Goal: Task Accomplishment & Management: Manage account settings

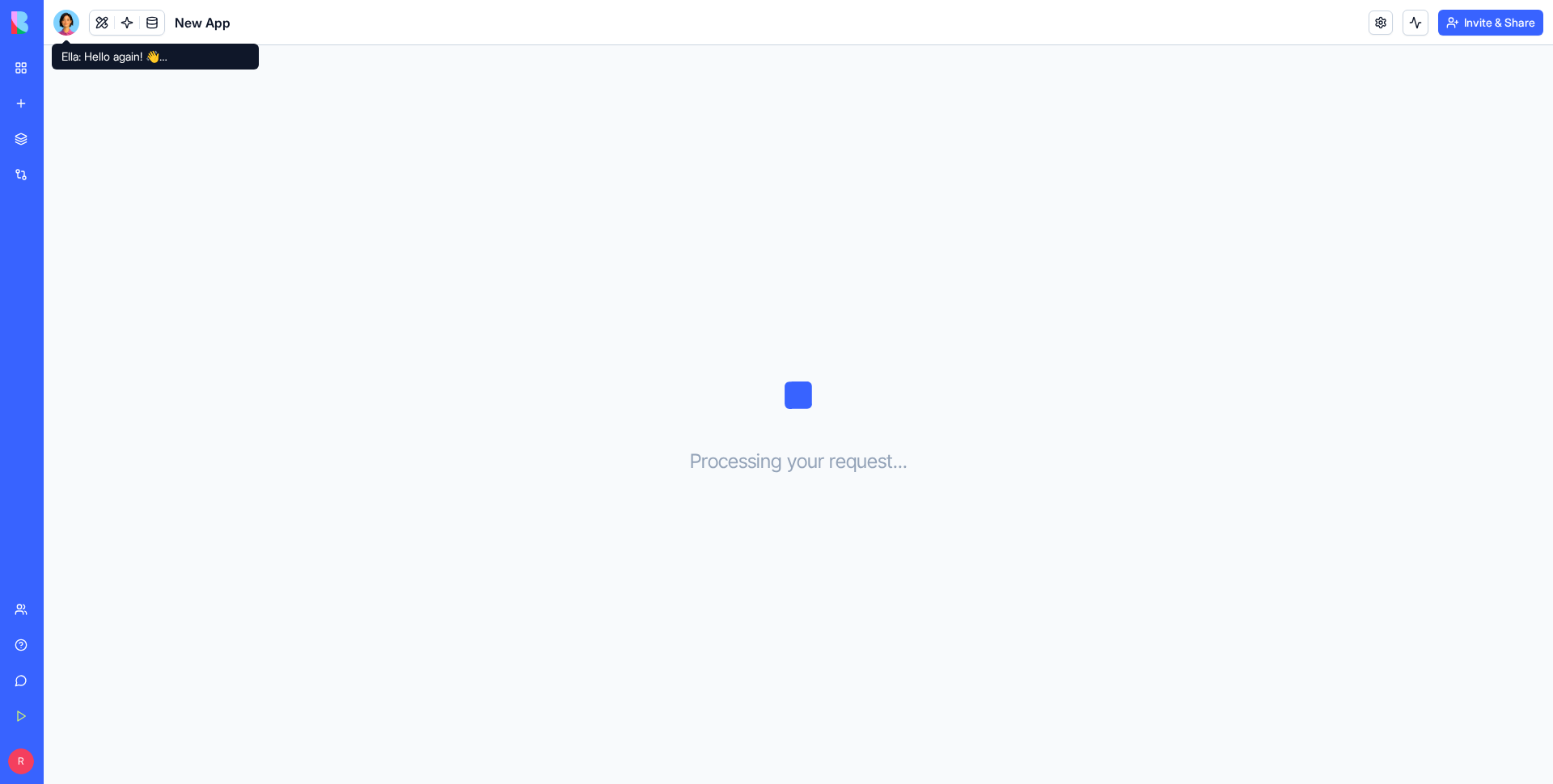
click at [67, 23] on div at bounding box center [67, 23] width 26 height 26
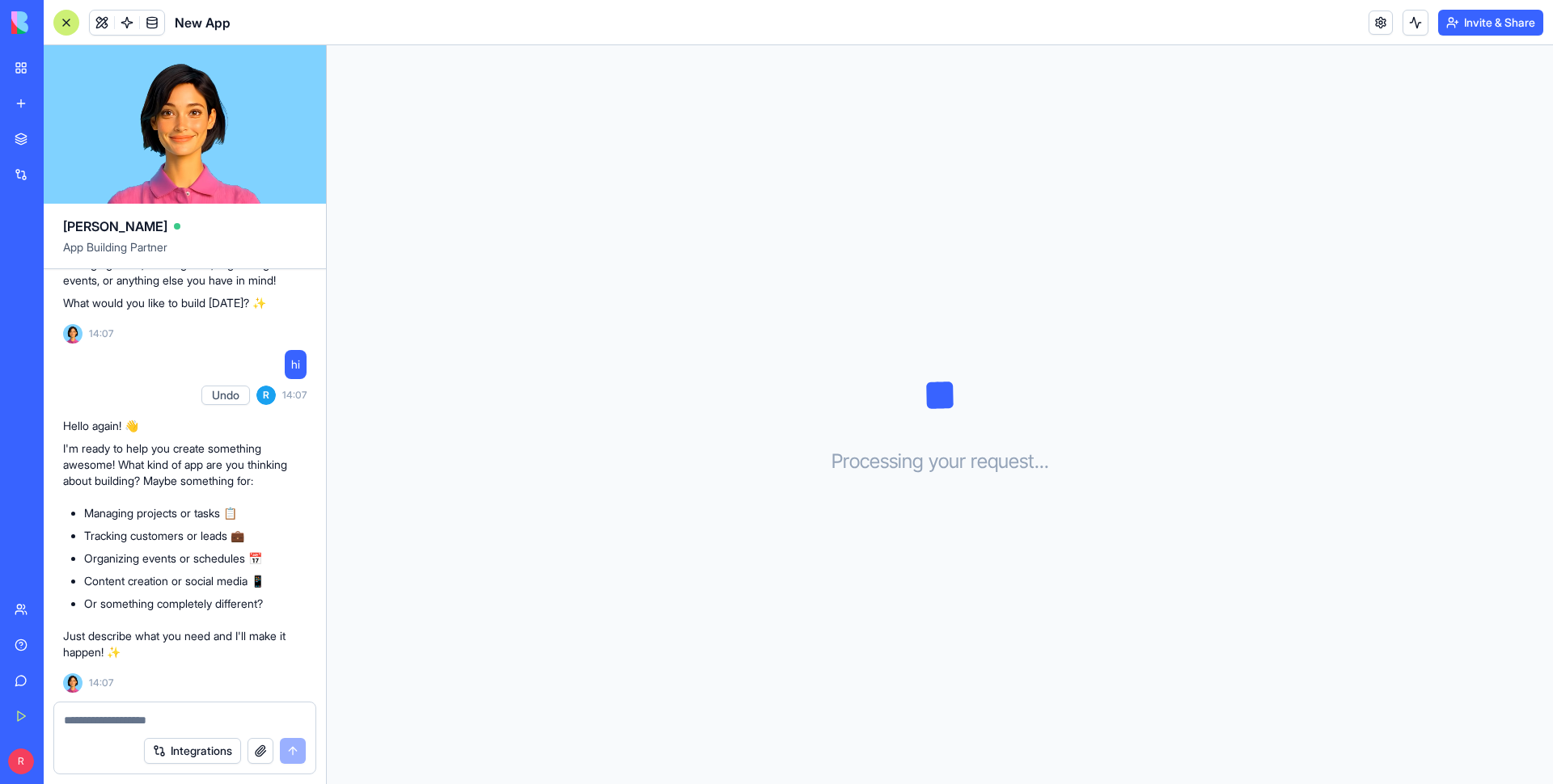
scroll to position [845, 0]
click at [70, 371] on link "Team" at bounding box center [37, 610] width 65 height 32
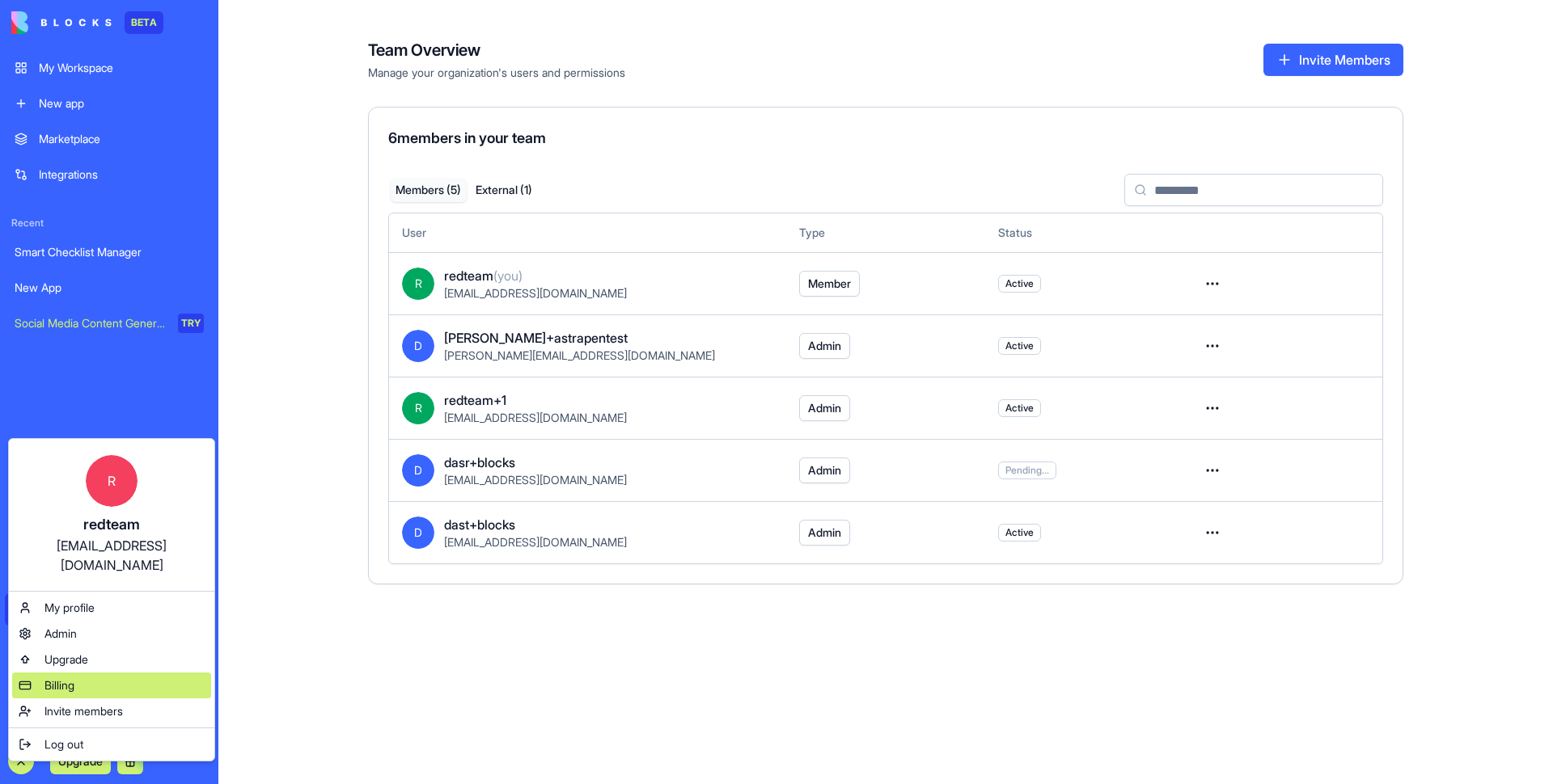
click at [58, 371] on span "Billing" at bounding box center [59, 686] width 30 height 16
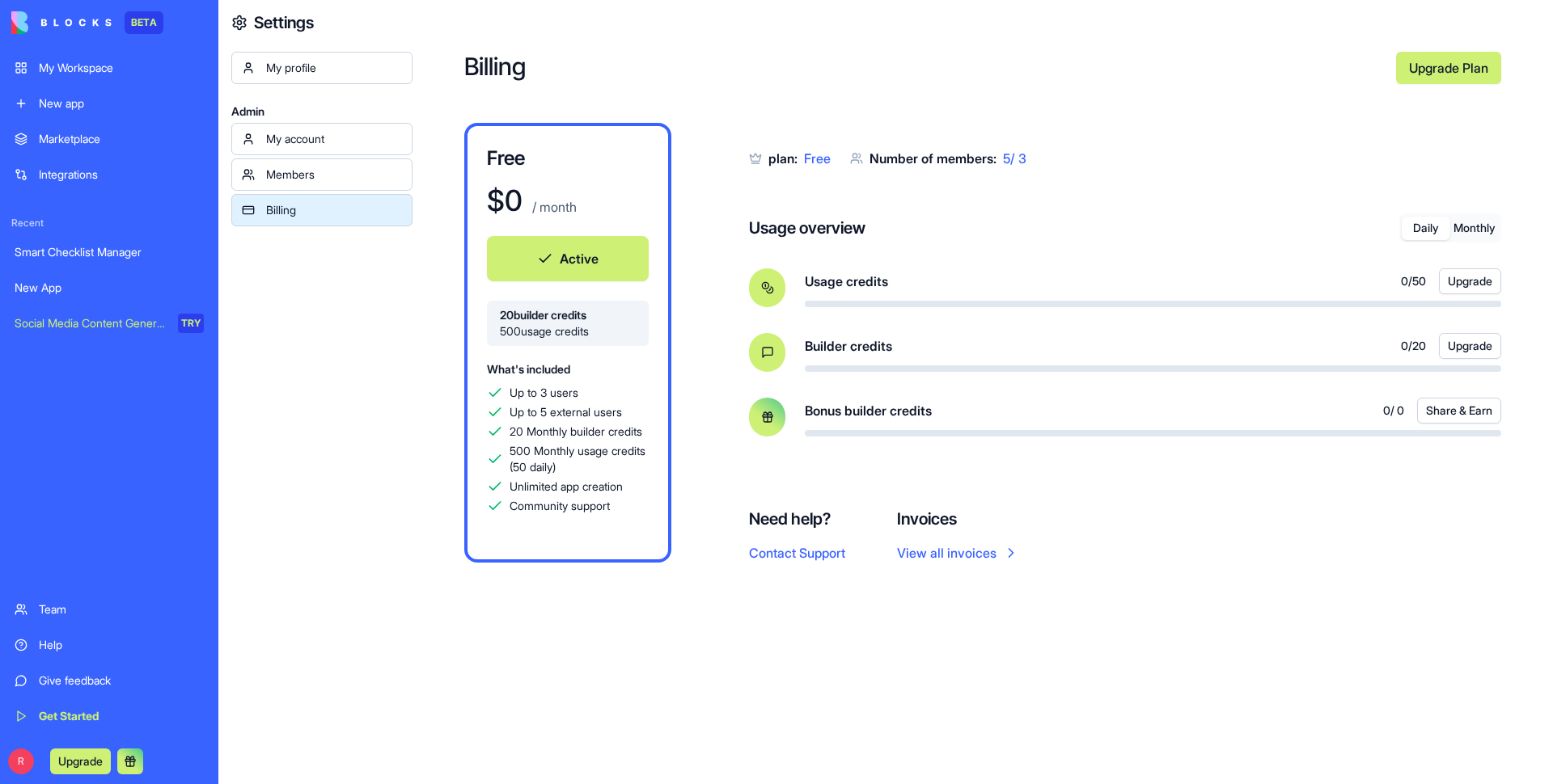
click at [563, 27] on div "Billing Upgrade Plan Free $ 0 / month Active 20 builder credits 500 usage credi…" at bounding box center [982, 392] width 1140 height 784
click at [275, 140] on div "My account" at bounding box center [334, 139] width 136 height 16
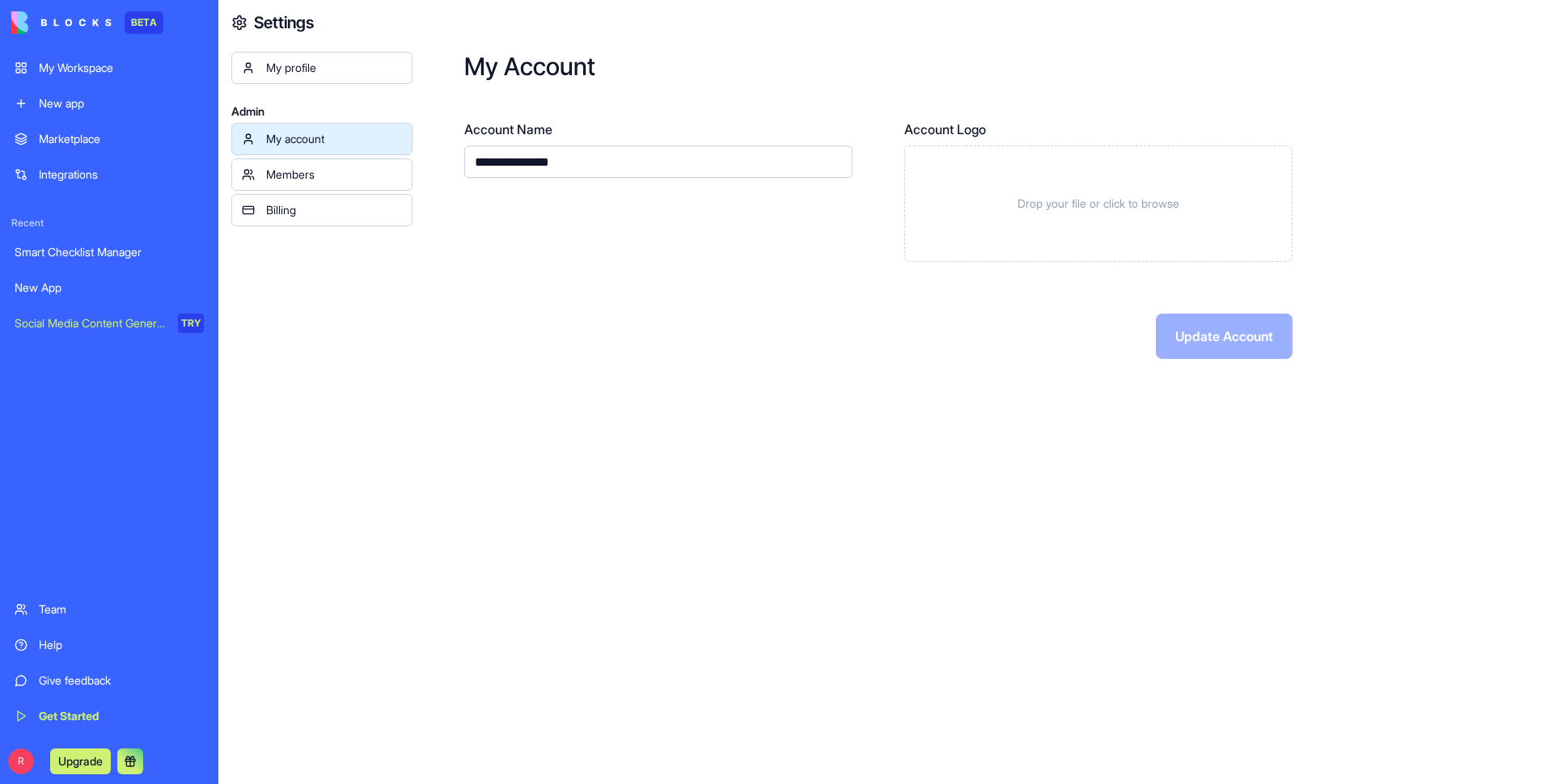
click at [475, 371] on div "**********" at bounding box center [982, 392] width 1140 height 784
click at [612, 170] on input "**********" at bounding box center [658, 162] width 388 height 32
click at [630, 160] on input "**********" at bounding box center [658, 162] width 388 height 32
type input "**********"
drag, startPoint x: 607, startPoint y: 325, endPoint x: 959, endPoint y: 274, distance: 355.7
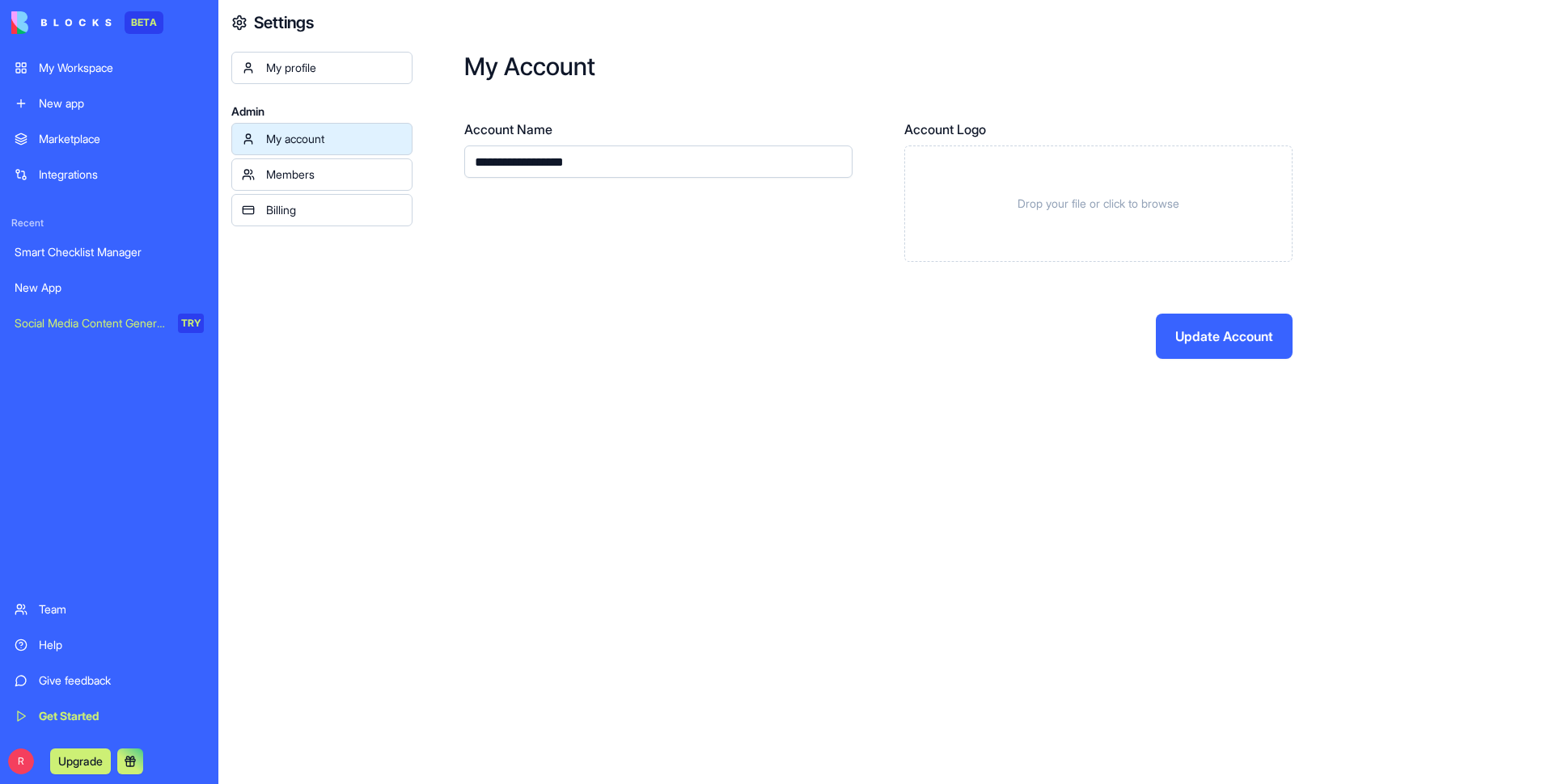
click at [607, 328] on div "Update Account" at bounding box center [878, 336] width 828 height 45
click at [796, 366] on div "**********" at bounding box center [982, 205] width 1140 height 411
click at [796, 332] on button "Update Account" at bounding box center [1223, 336] width 136 height 45
drag, startPoint x: 305, startPoint y: 203, endPoint x: 320, endPoint y: 199, distance: 15.5
click at [305, 203] on div "Billing" at bounding box center [334, 210] width 136 height 16
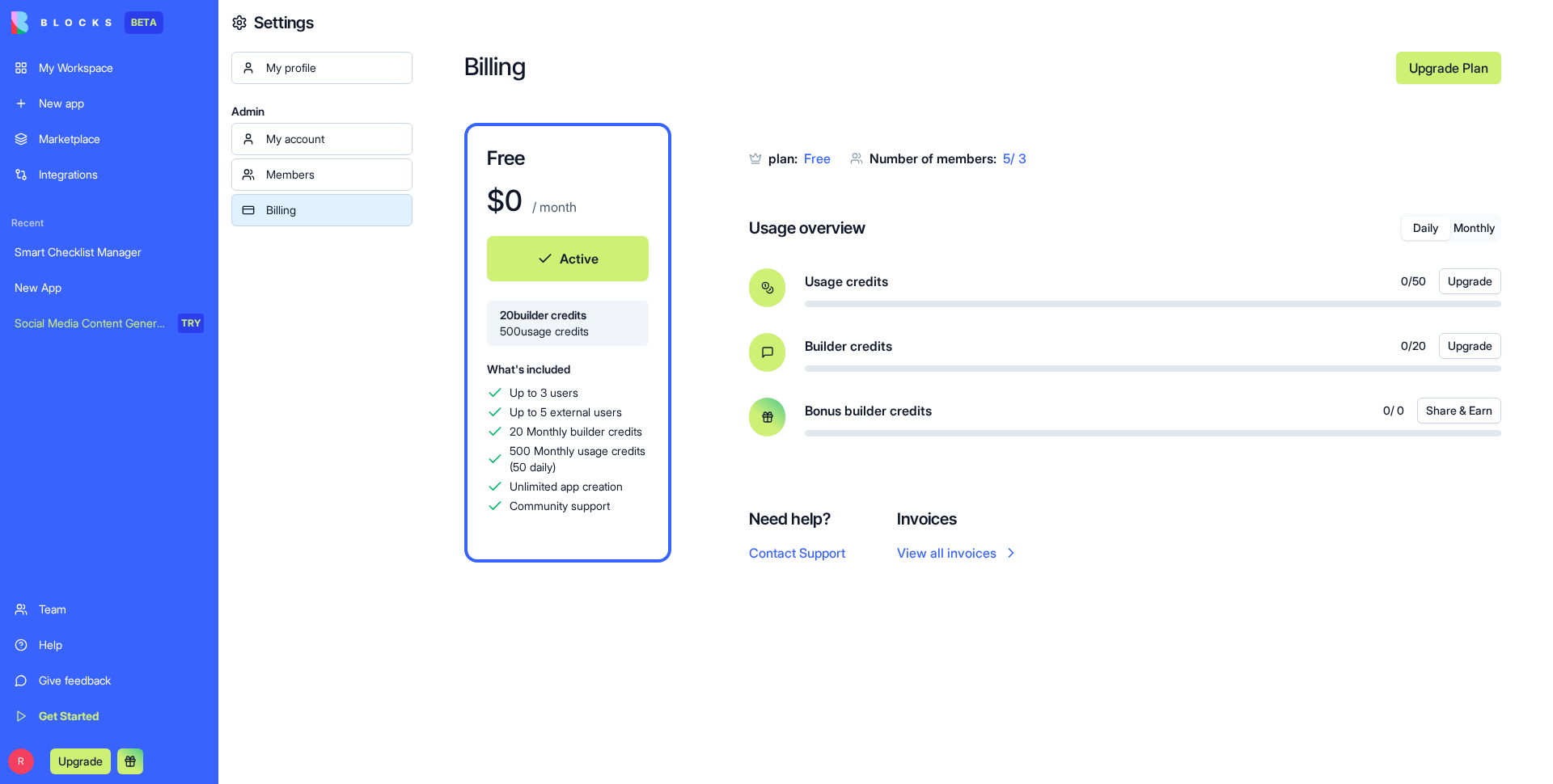
click at [362, 371] on div "My profile Admin My account Members Billing" at bounding box center [321, 444] width 181 height 784
click at [346, 166] on div "Members" at bounding box center [334, 174] width 136 height 16
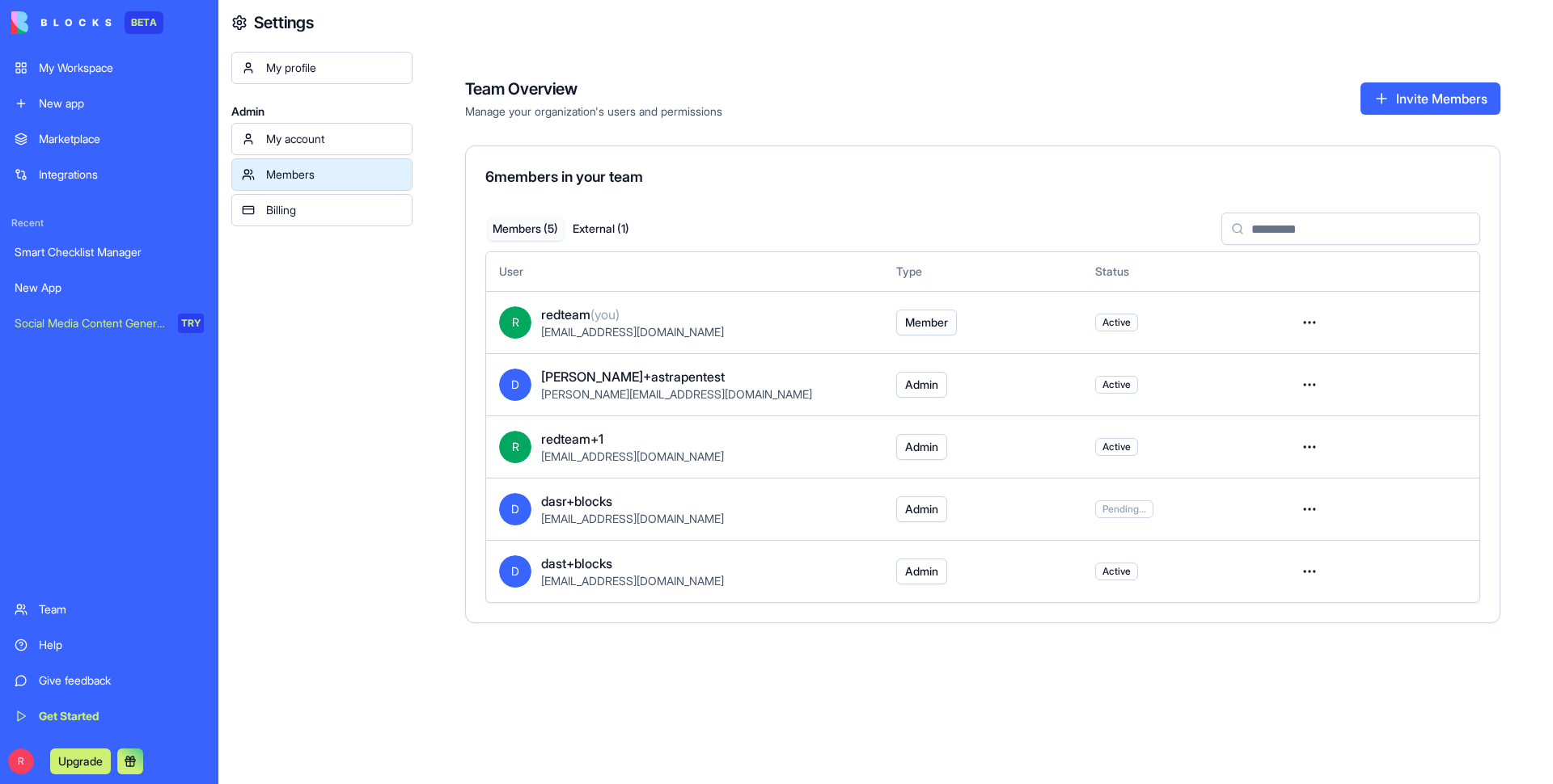
click at [63, 371] on div "Give feedback" at bounding box center [121, 681] width 165 height 16
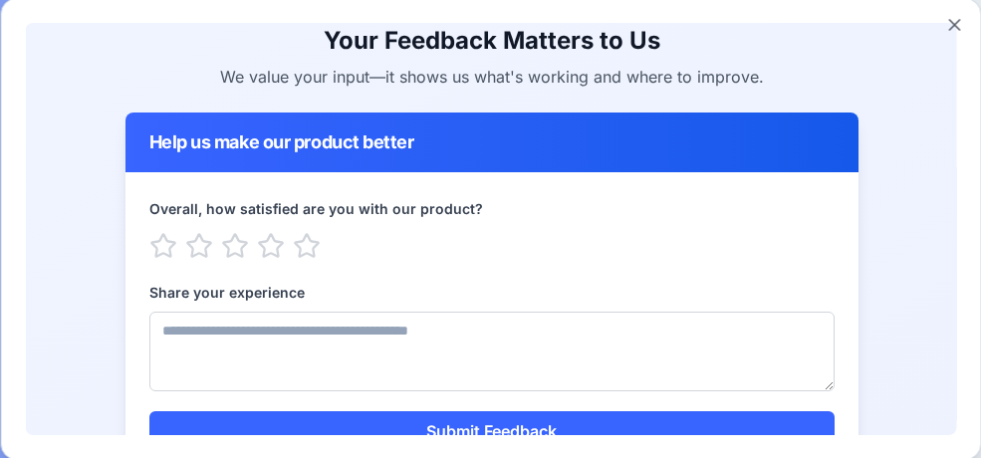
scroll to position [181, 0]
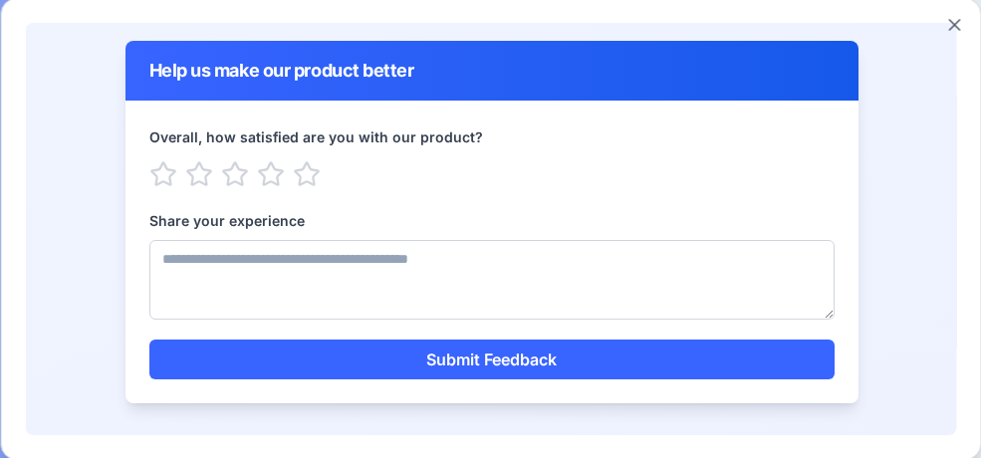
click at [208, 172] on div at bounding box center [490, 174] width 685 height 28
click at [262, 177] on icon "button" at bounding box center [270, 173] width 26 height 24
click at [328, 164] on span "Very Good" at bounding box center [362, 174] width 69 height 20
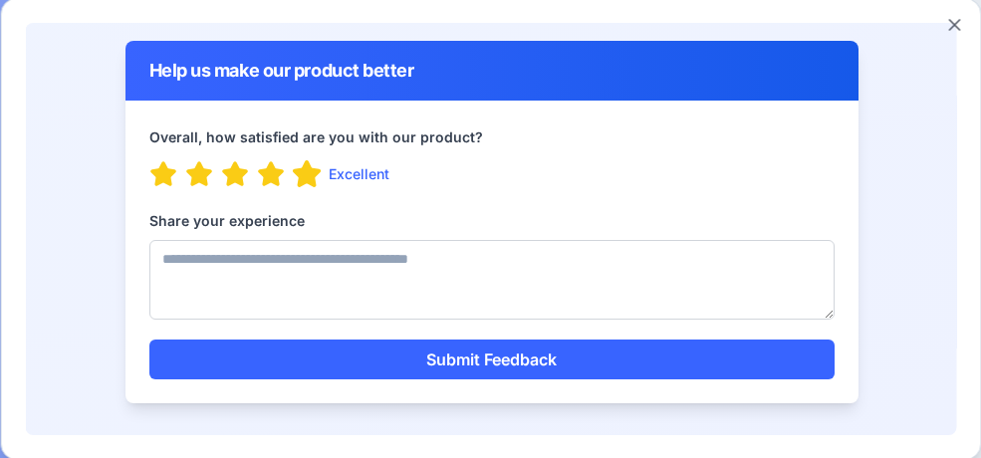
click at [306, 170] on icon "button" at bounding box center [306, 173] width 26 height 24
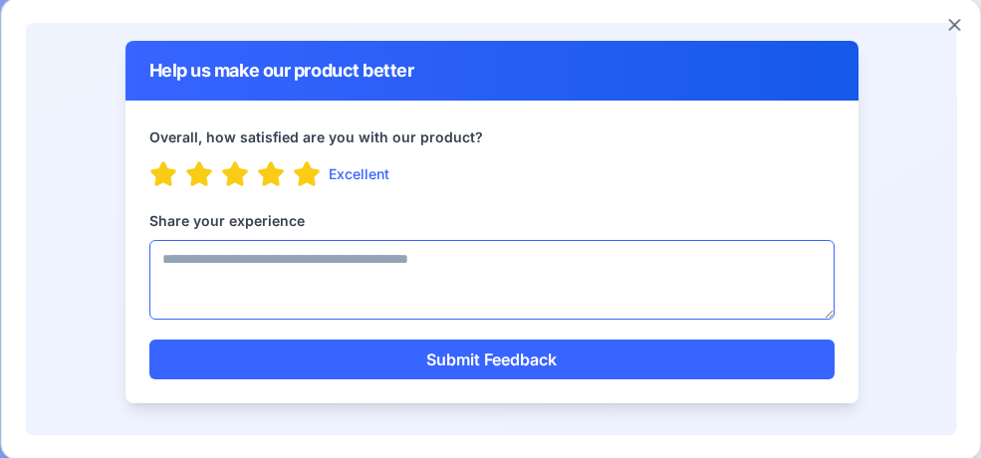
click at [271, 287] on textarea "Share your experience" at bounding box center [490, 280] width 685 height 80
type textarea "*******"
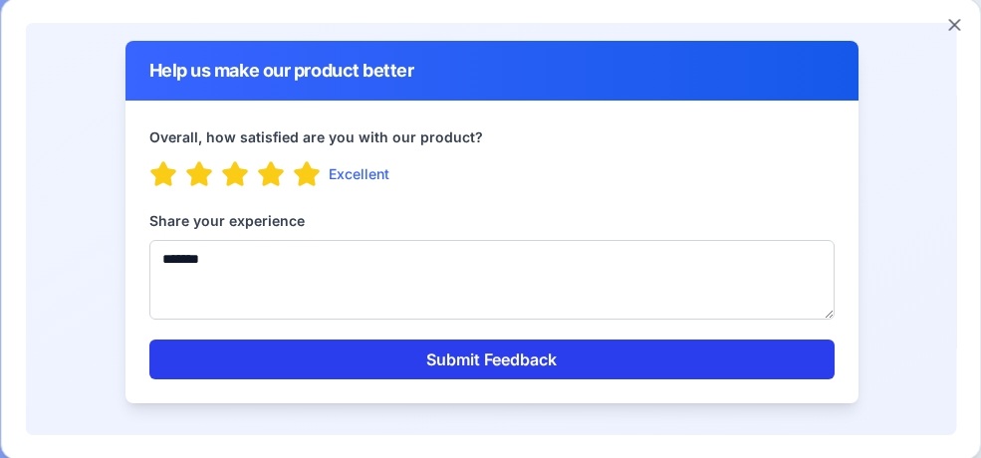
click at [340, 366] on button "Submit Feedback" at bounding box center [490, 360] width 685 height 40
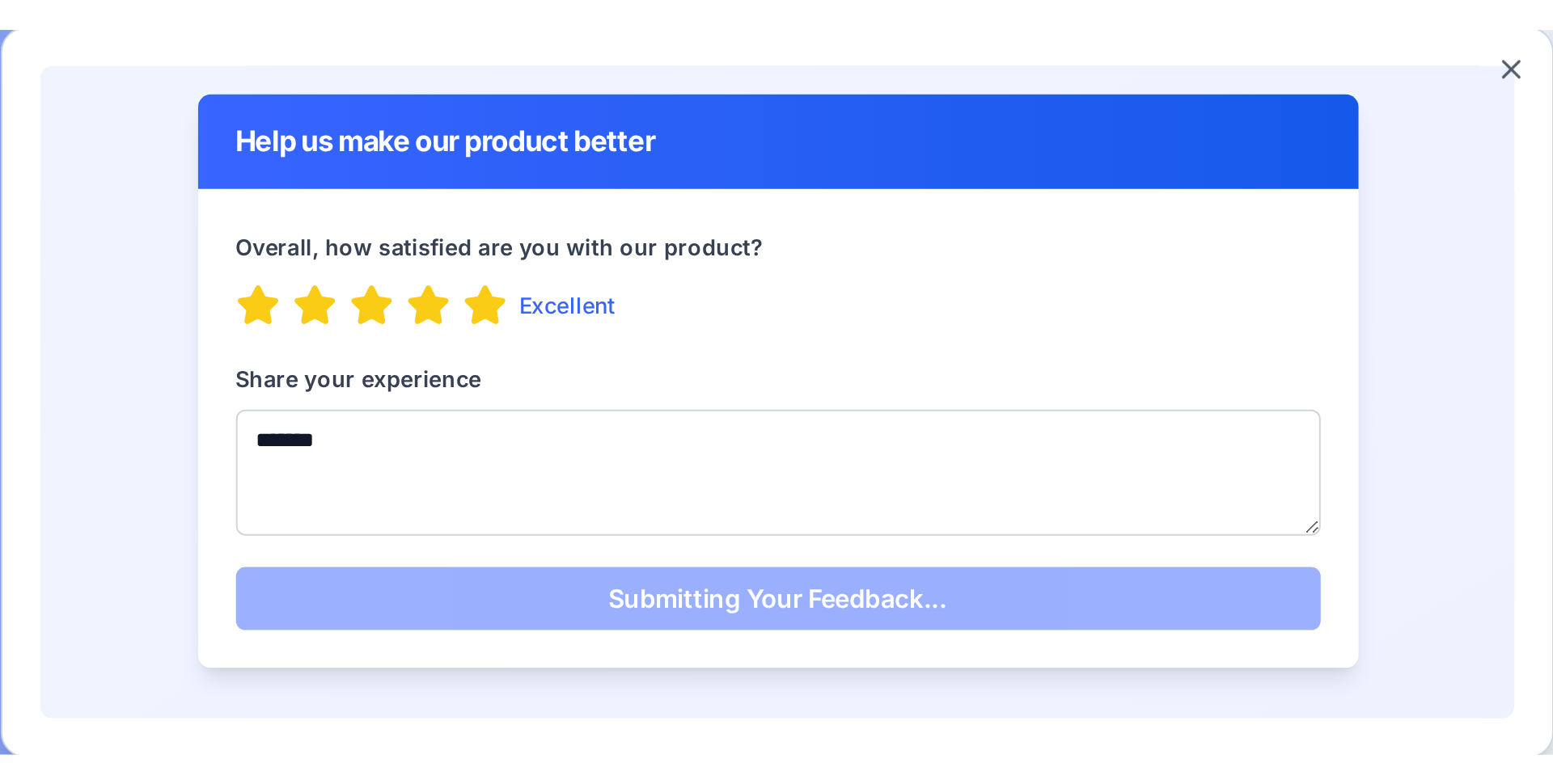
scroll to position [0, 0]
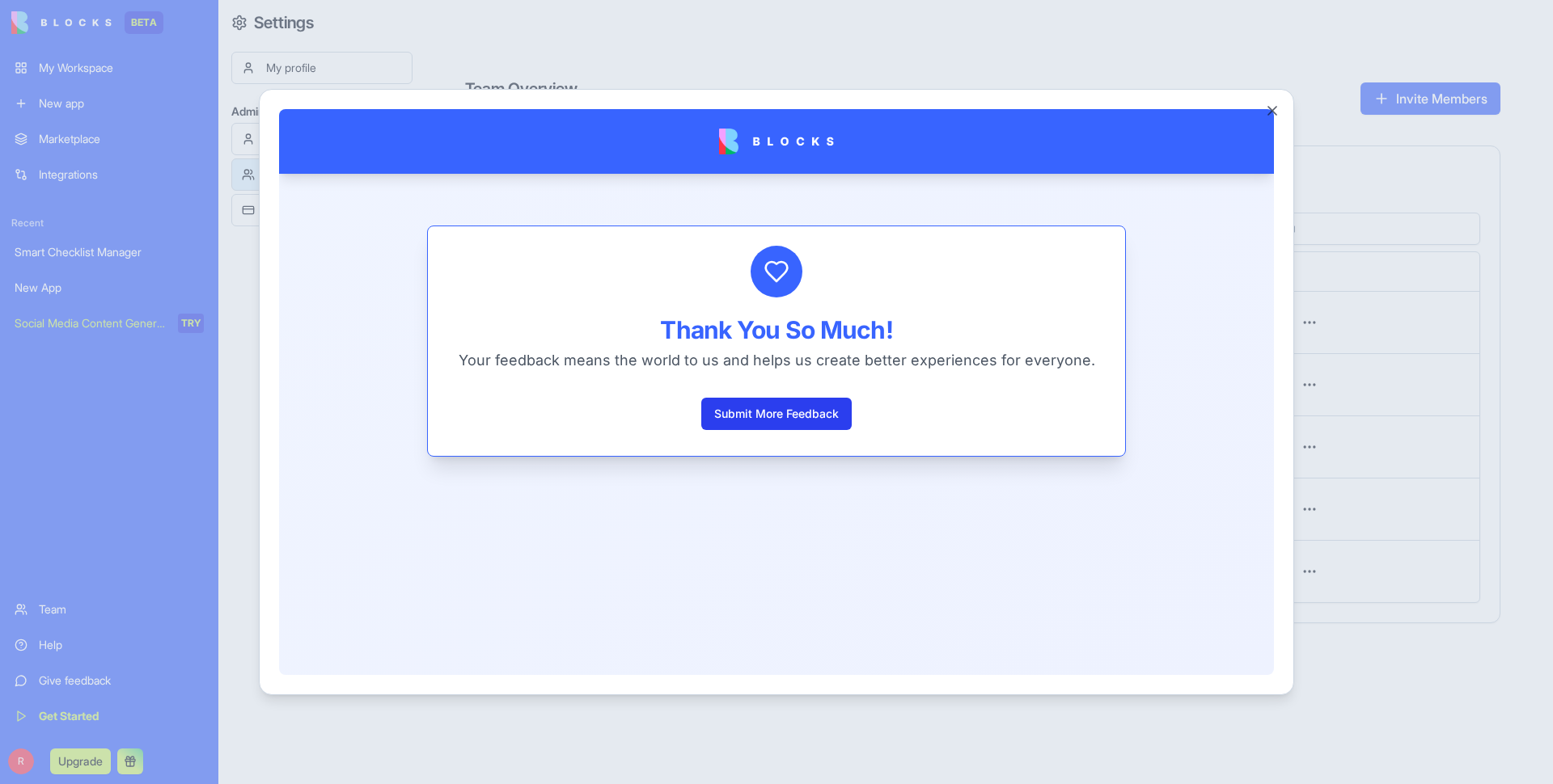
click at [766, 371] on button "Submit More Feedback" at bounding box center [776, 414] width 150 height 32
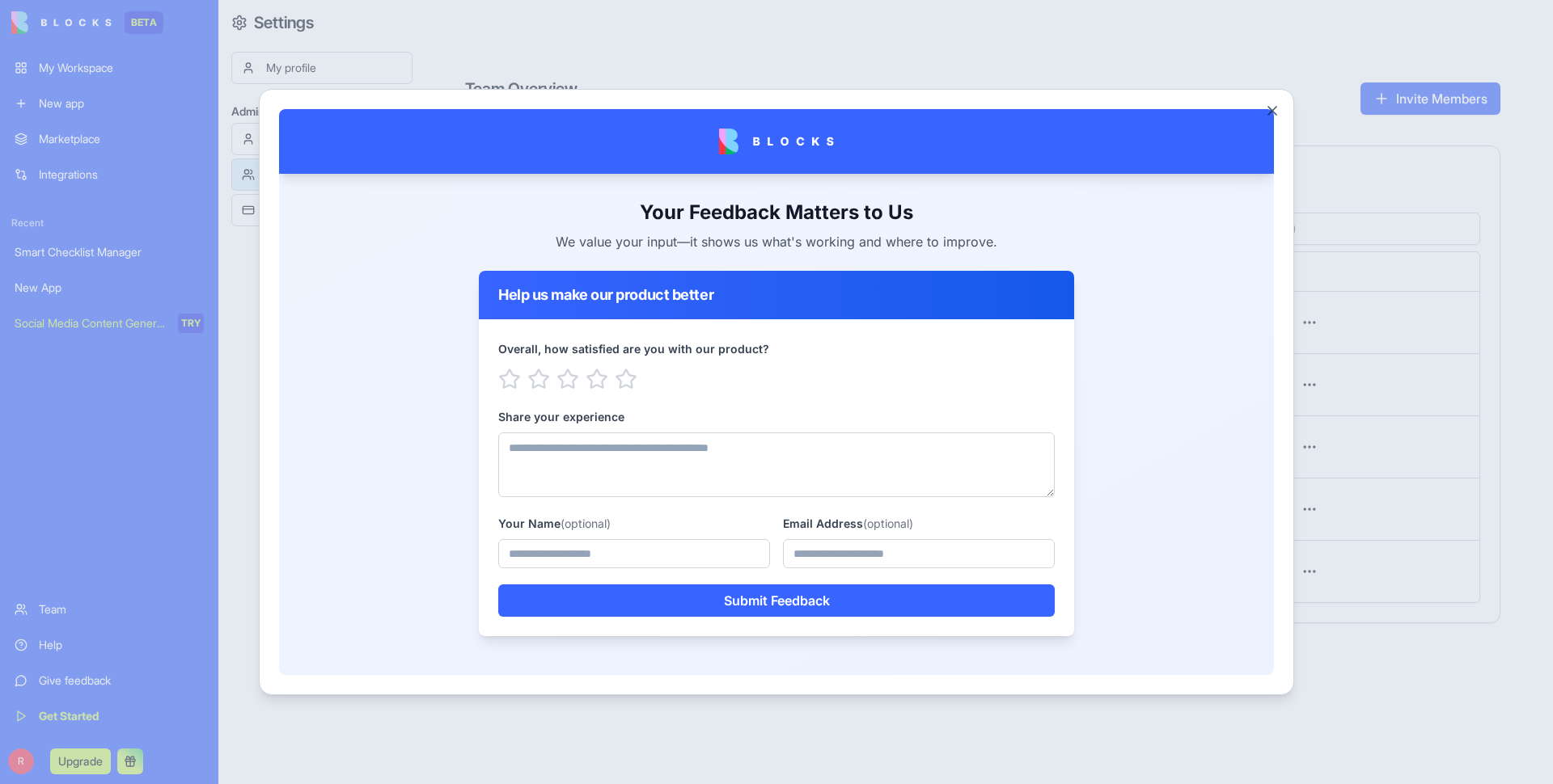
drag, startPoint x: 769, startPoint y: 317, endPoint x: 671, endPoint y: 399, distance: 127.8
click at [768, 317] on div "Help us make our product better" at bounding box center [776, 295] width 595 height 49
click at [796, 115] on button "Close" at bounding box center [1272, 111] width 16 height 16
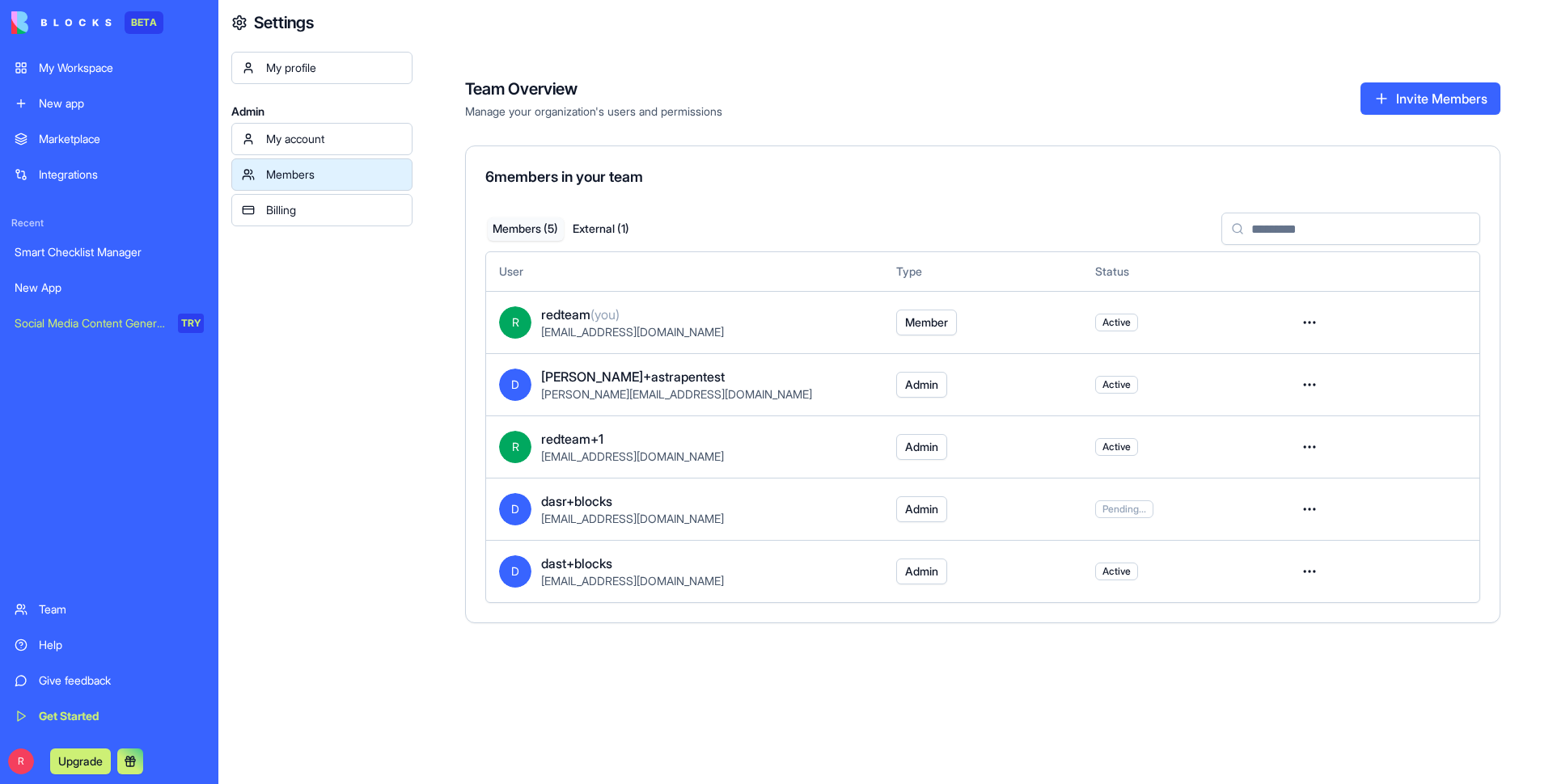
click at [54, 274] on link "New App" at bounding box center [109, 288] width 209 height 32
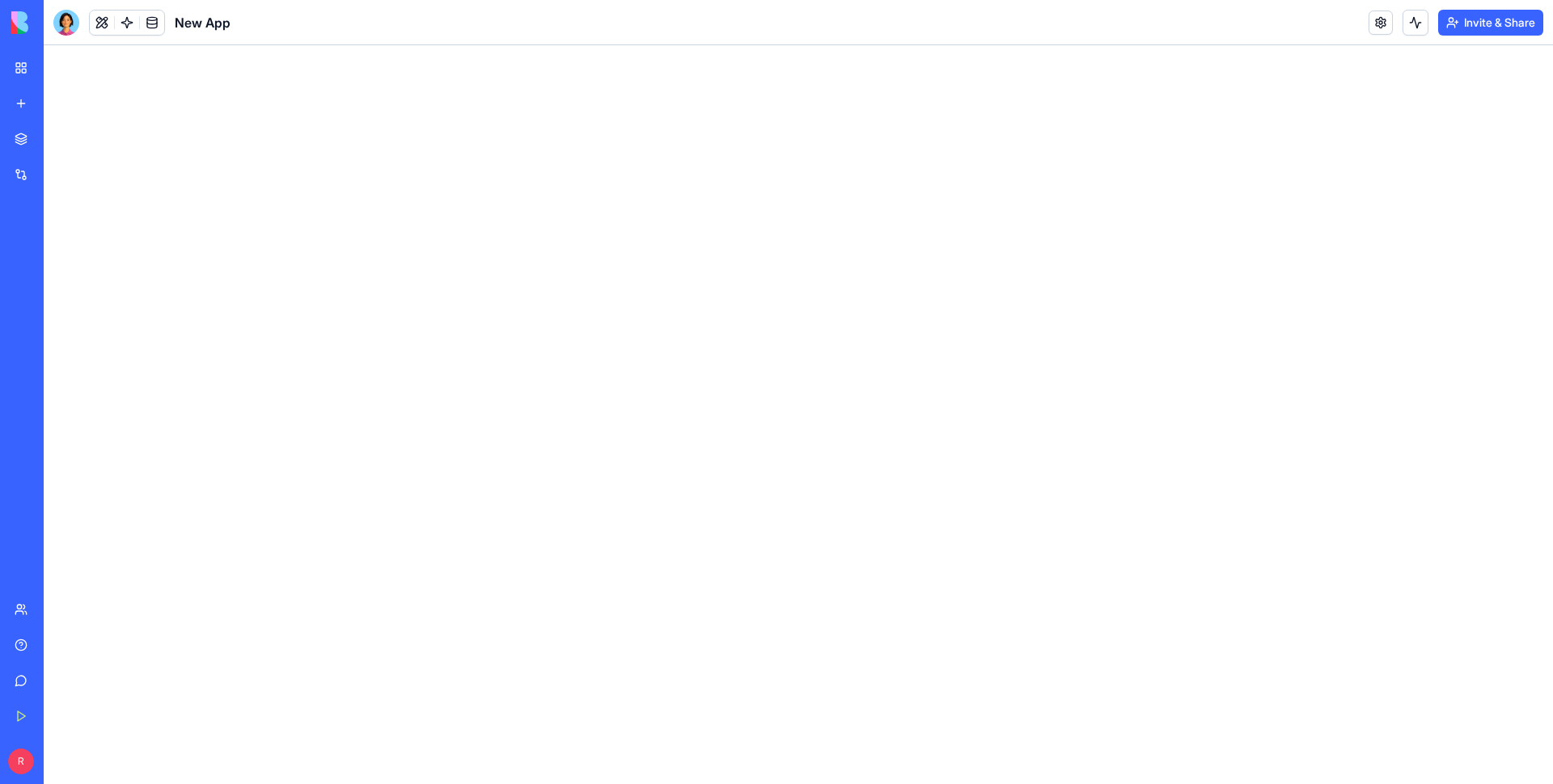
click at [60, 96] on div "New app" at bounding box center [50, 104] width 21 height 16
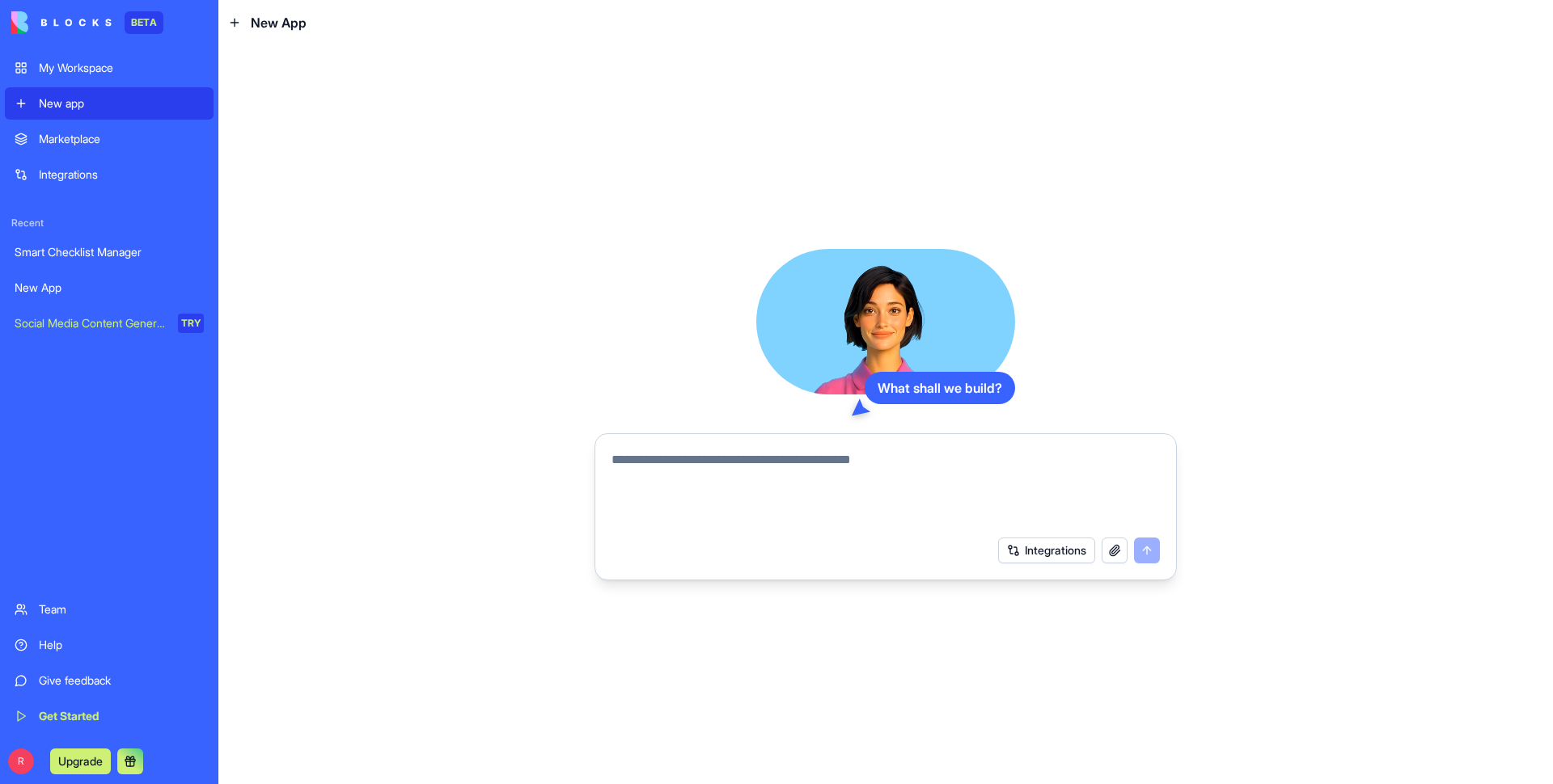
click at [54, 371] on div "Team" at bounding box center [121, 610] width 165 height 16
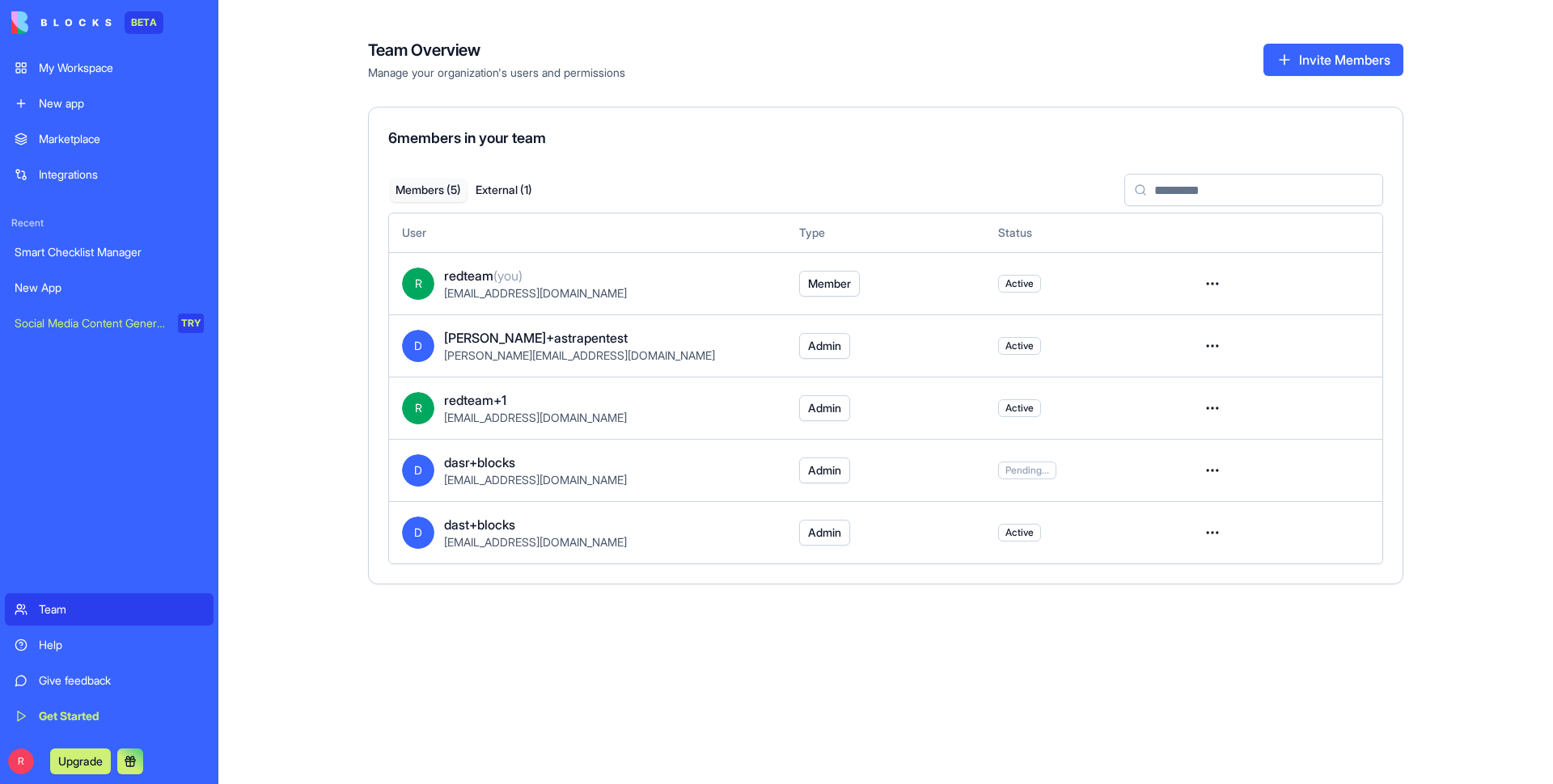
click at [51, 58] on link "My Workspace" at bounding box center [109, 68] width 209 height 32
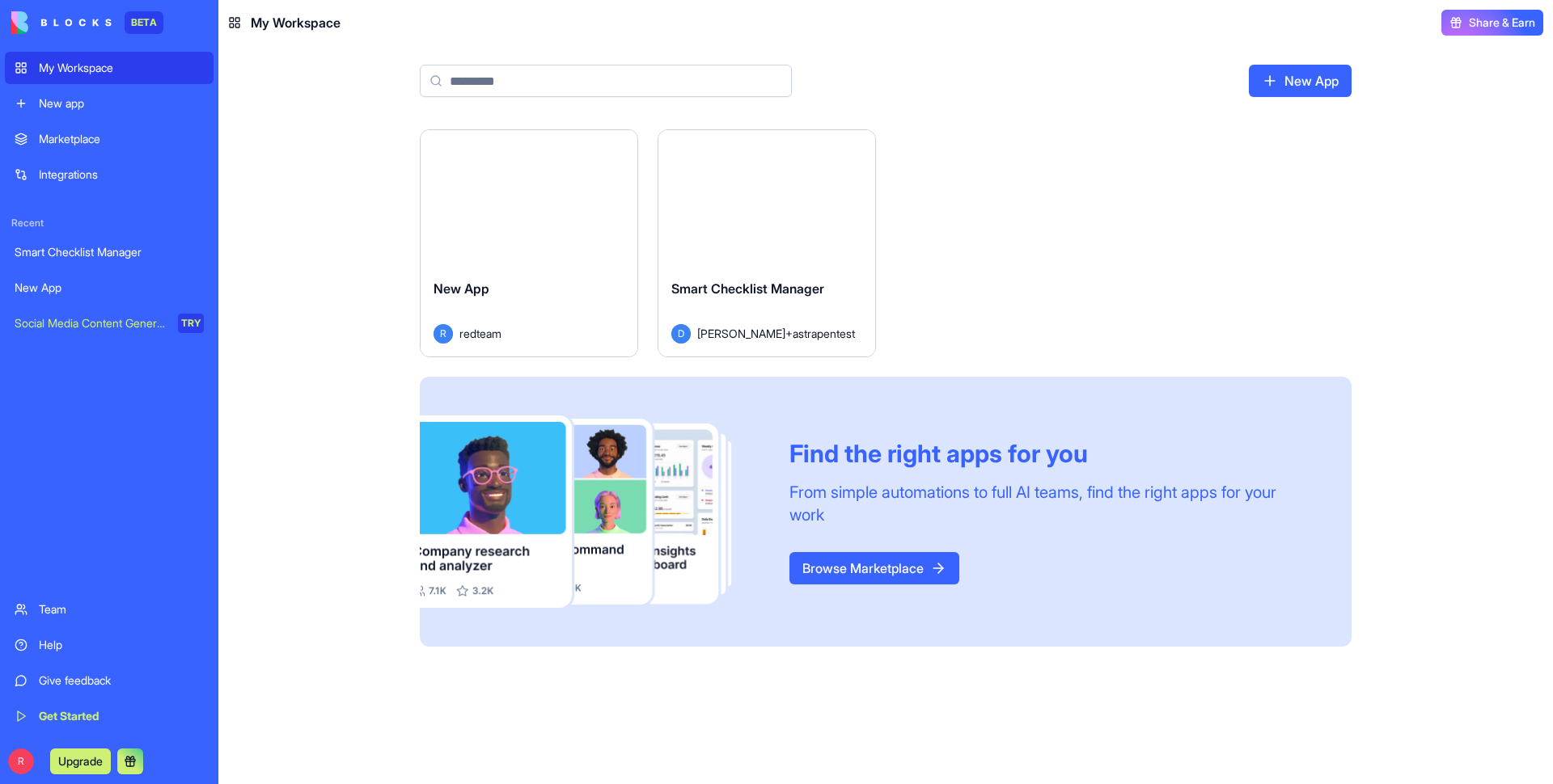
click at [796, 85] on link "New App" at bounding box center [1300, 81] width 103 height 32
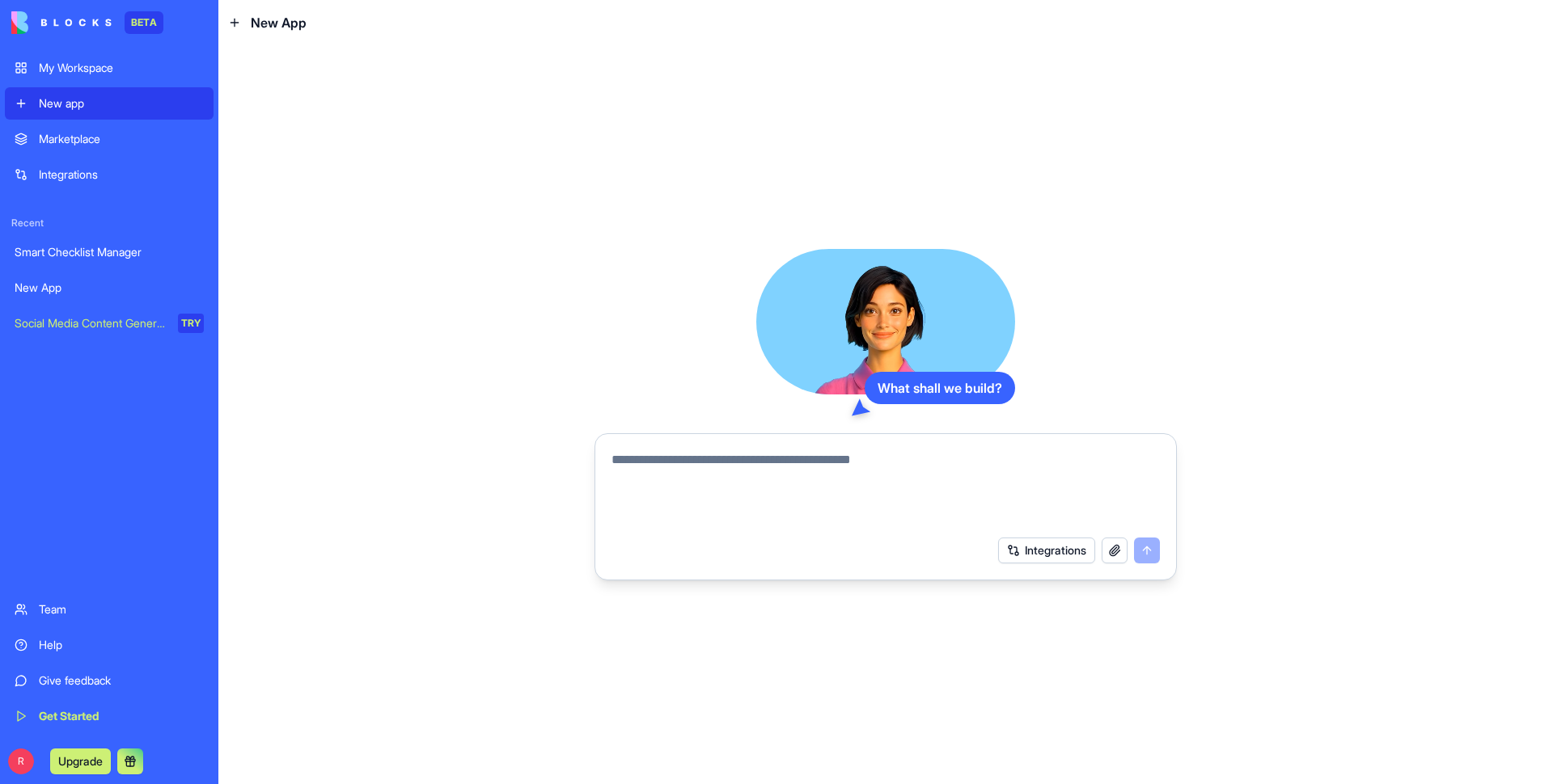
click at [758, 371] on textarea at bounding box center [885, 489] width 548 height 78
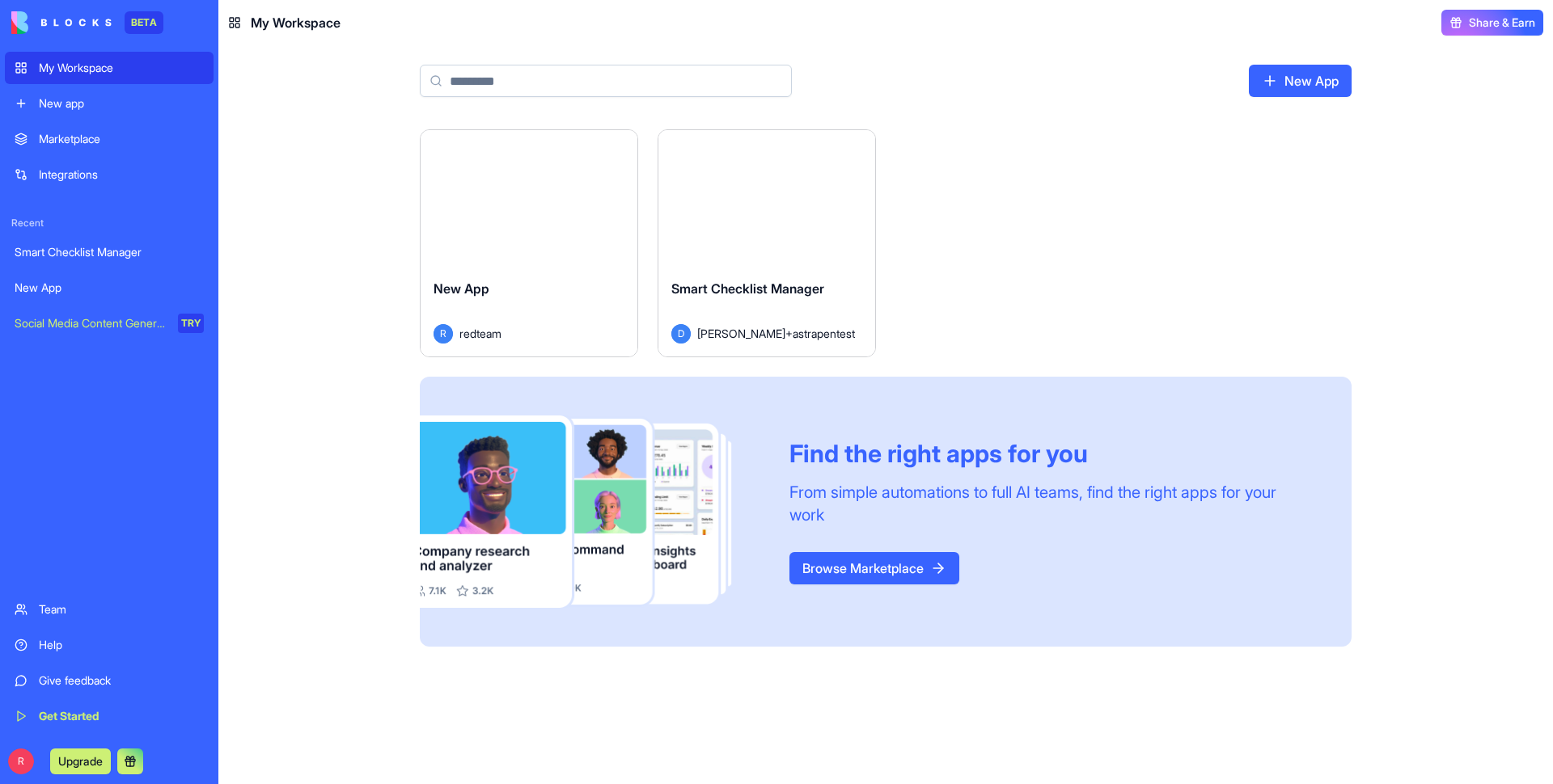
click at [84, 171] on div "Integrations" at bounding box center [121, 174] width 165 height 16
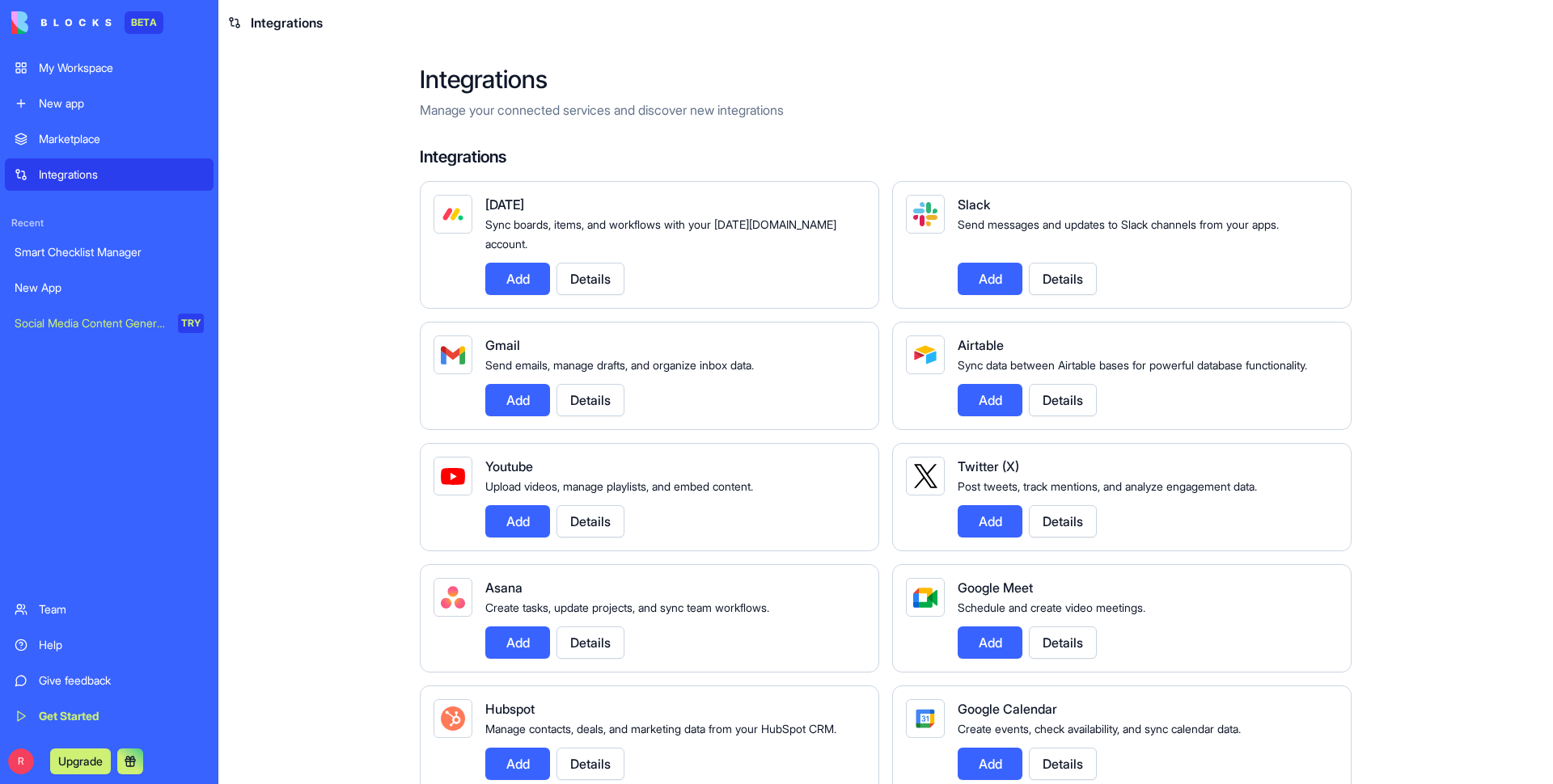
click at [86, 141] on div "Marketplace" at bounding box center [121, 139] width 165 height 16
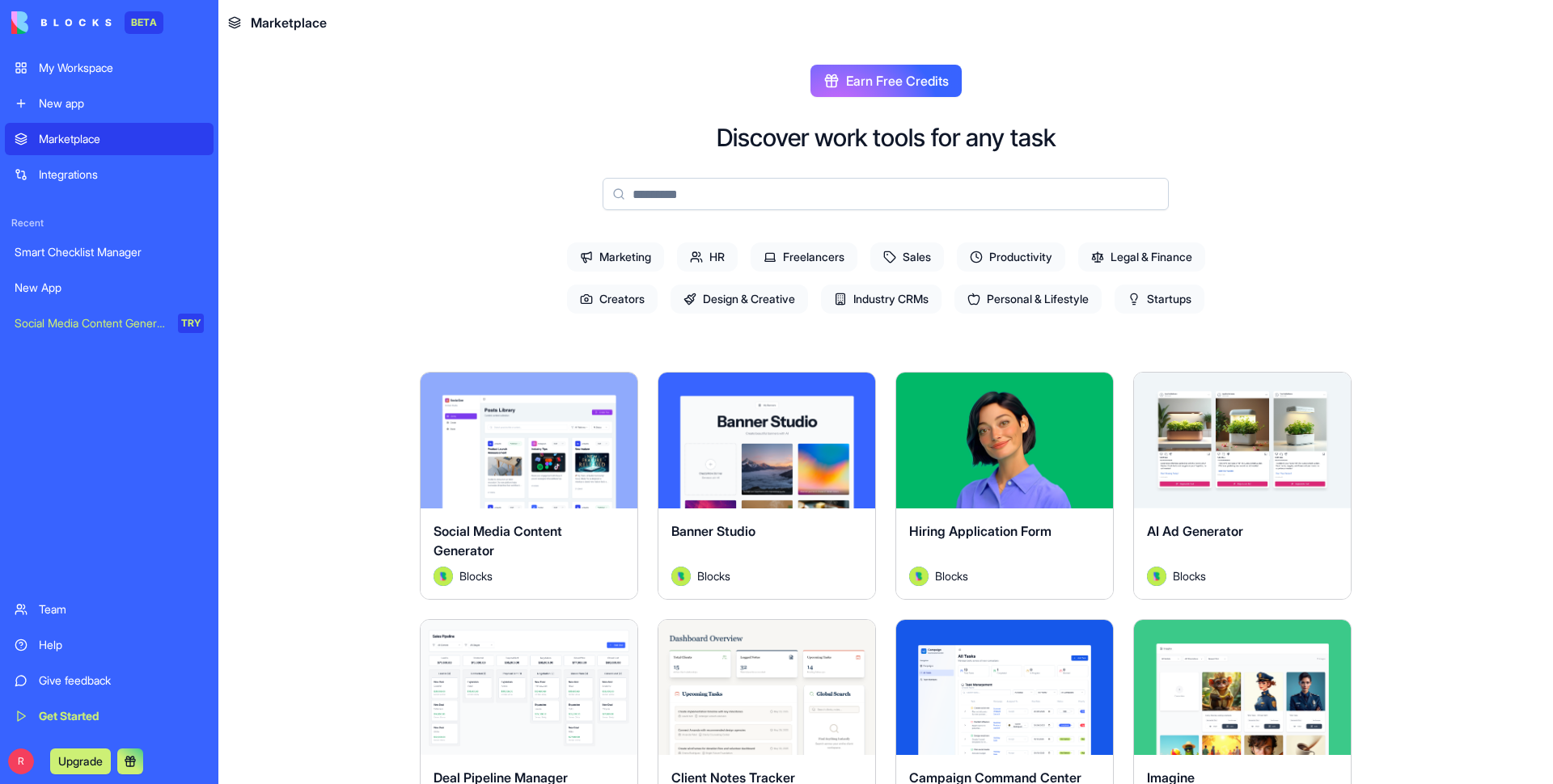
click at [87, 88] on link "New app" at bounding box center [109, 104] width 209 height 32
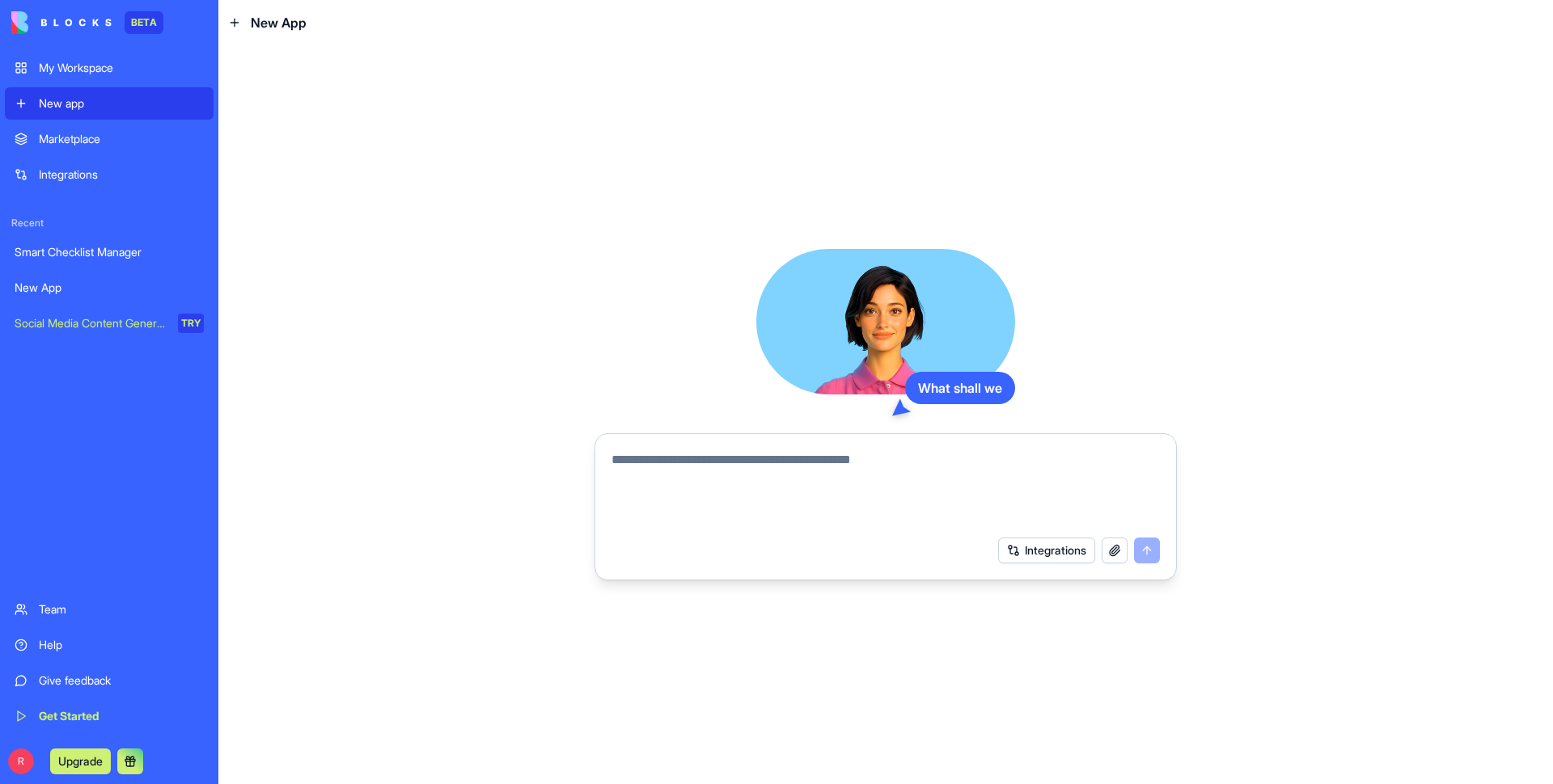
click at [105, 71] on div "My Workspace" at bounding box center [121, 68] width 165 height 16
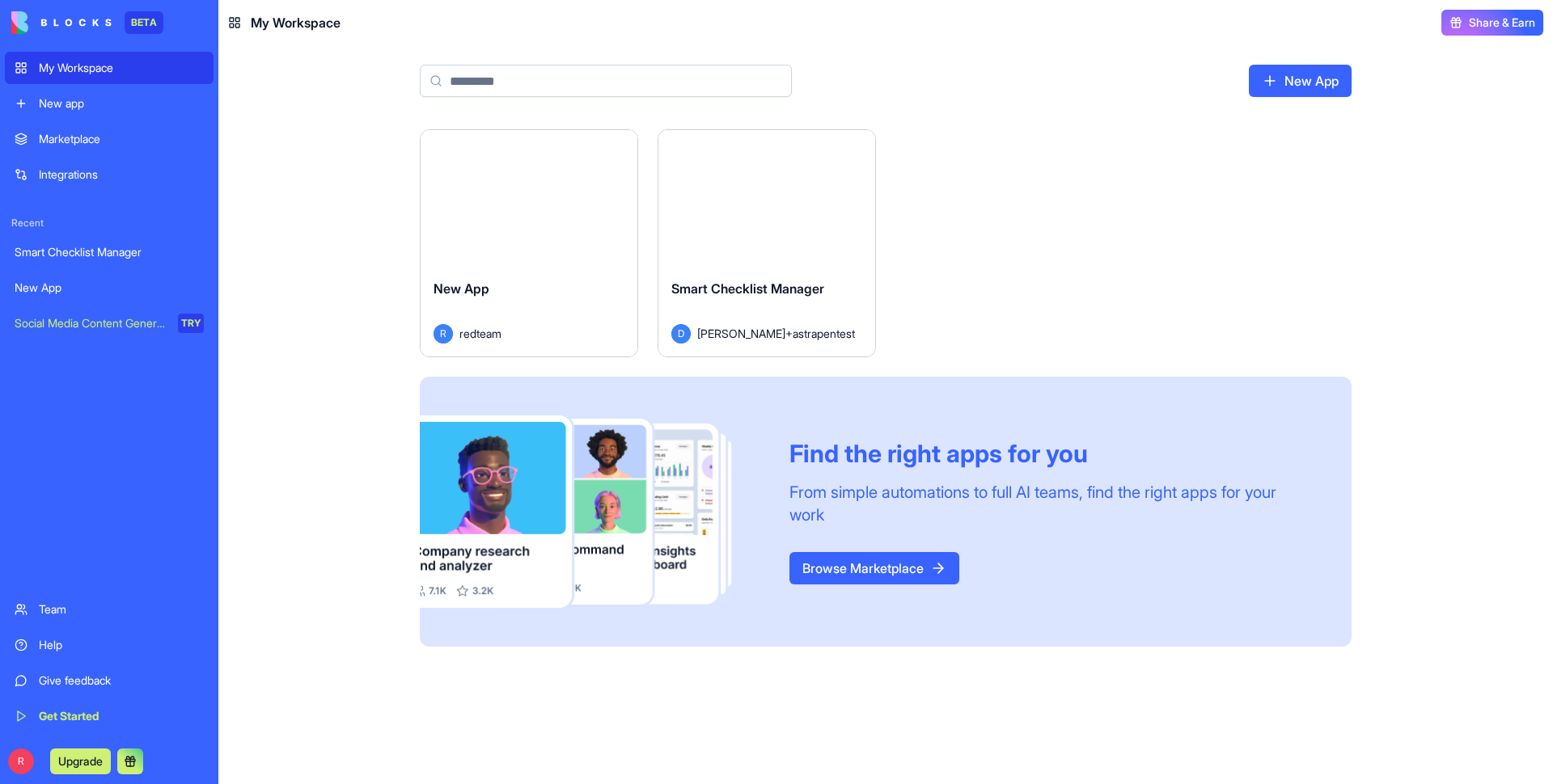
click at [796, 26] on span "Share & Earn" at bounding box center [1502, 23] width 67 height 16
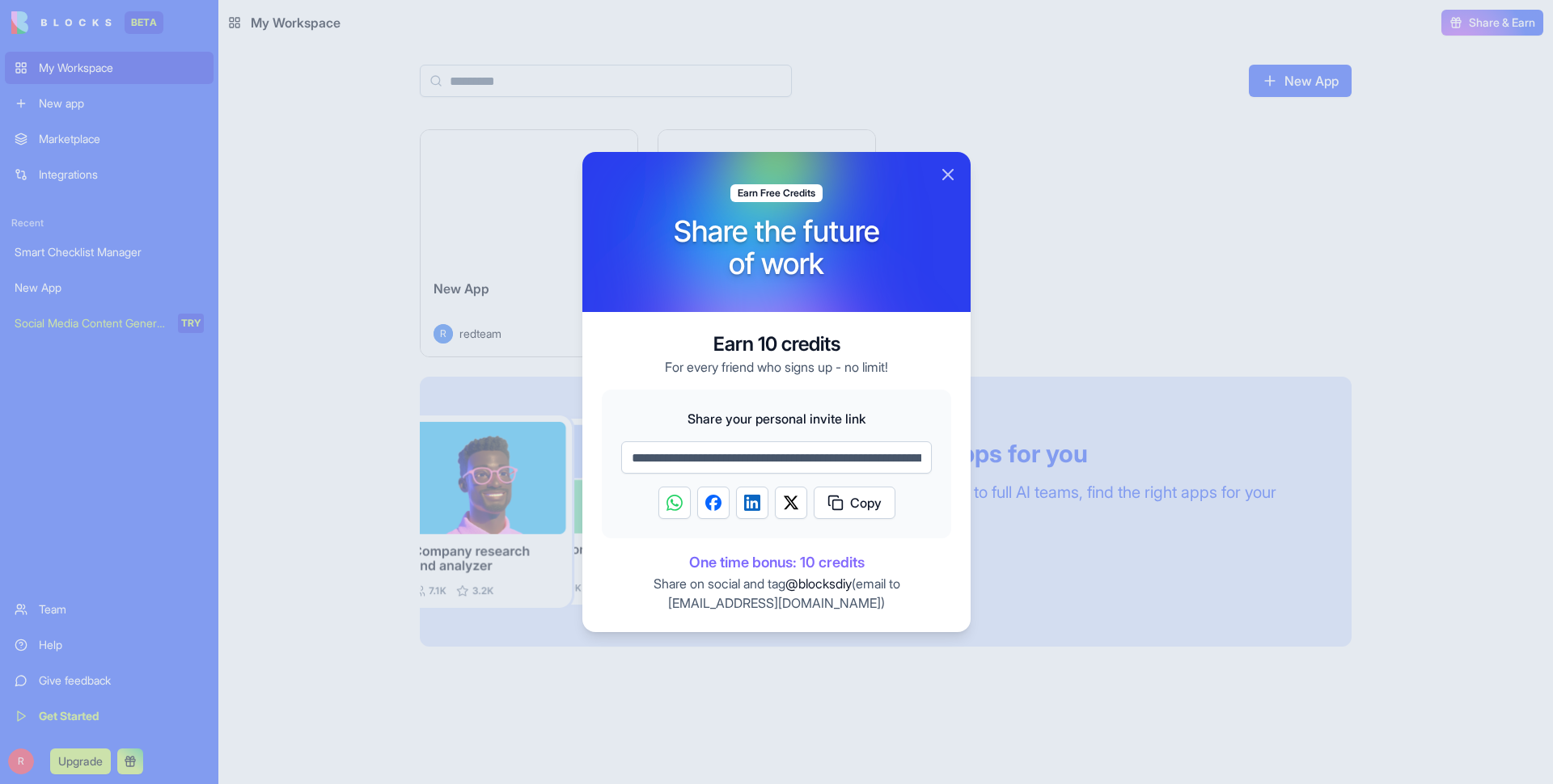
click at [796, 17] on div at bounding box center [776, 392] width 1553 height 784
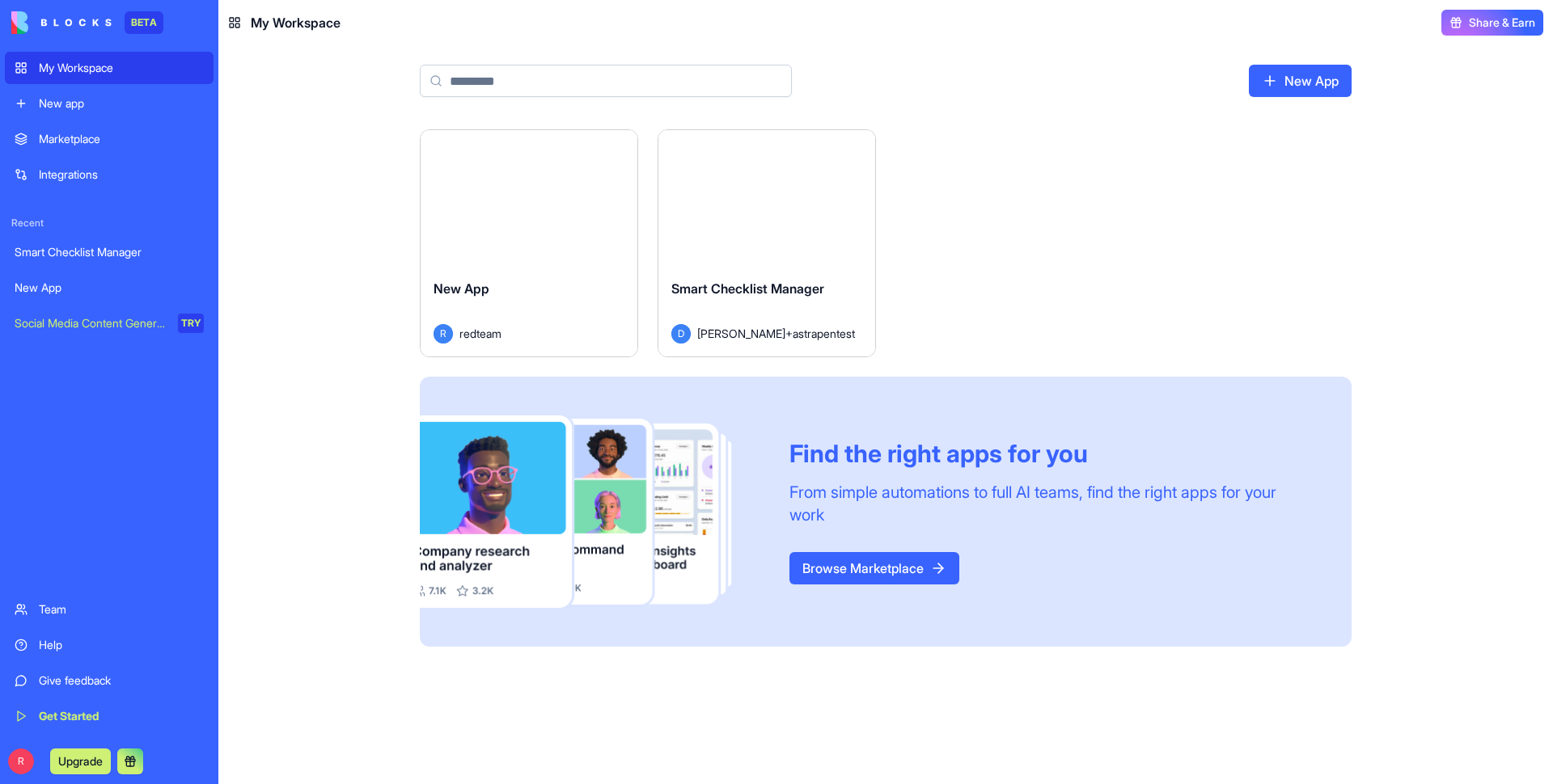
click at [796, 21] on button "Share & Earn" at bounding box center [1492, 23] width 102 height 26
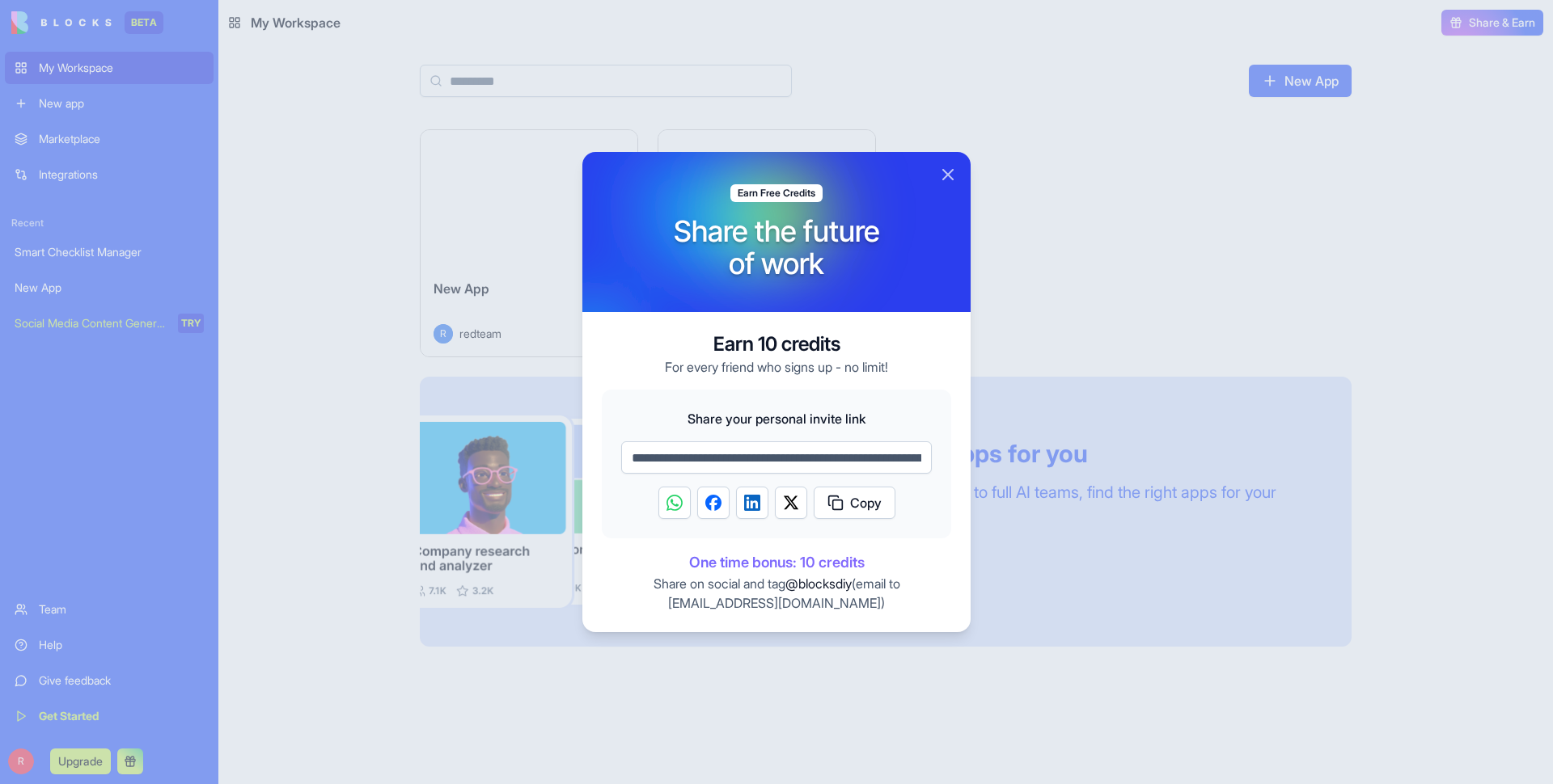
click at [796, 173] on button "Close" at bounding box center [947, 174] width 19 height 19
click at [796, 176] on button "Close" at bounding box center [947, 174] width 19 height 19
click at [796, 168] on button "Close" at bounding box center [947, 174] width 19 height 19
click at [796, 173] on button "Close" at bounding box center [947, 174] width 19 height 19
click at [796, 187] on div at bounding box center [776, 392] width 1553 height 784
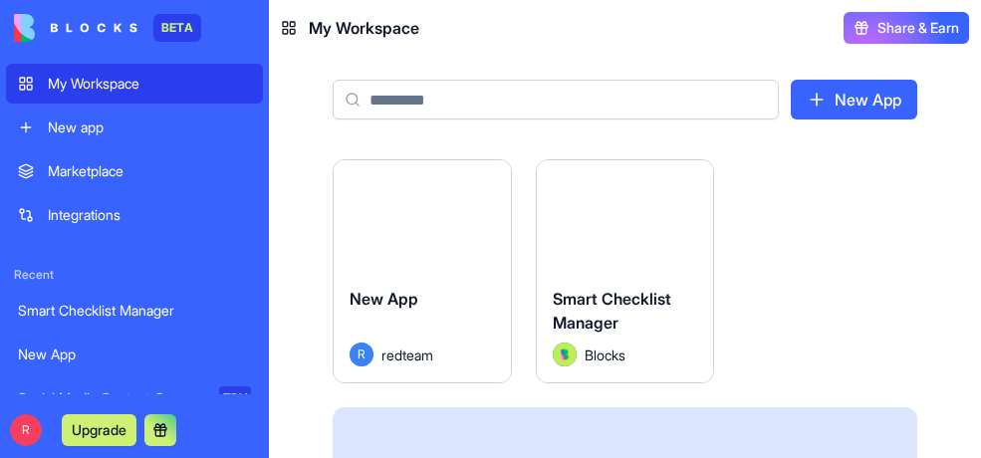
click at [447, 52] on header "My Workspace Share & Earn" at bounding box center [625, 28] width 712 height 56
click at [456, 78] on div "New App" at bounding box center [625, 108] width 712 height 104
click at [448, 100] on input at bounding box center [556, 100] width 446 height 40
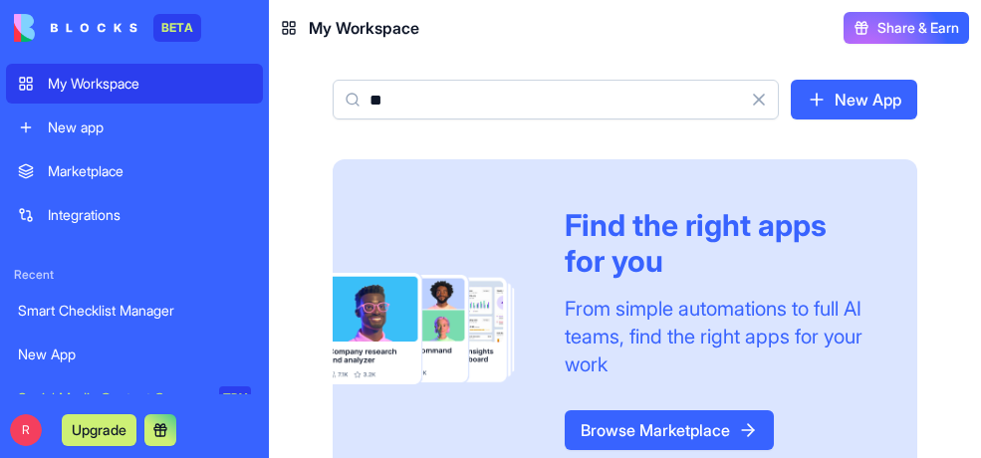
type input "**"
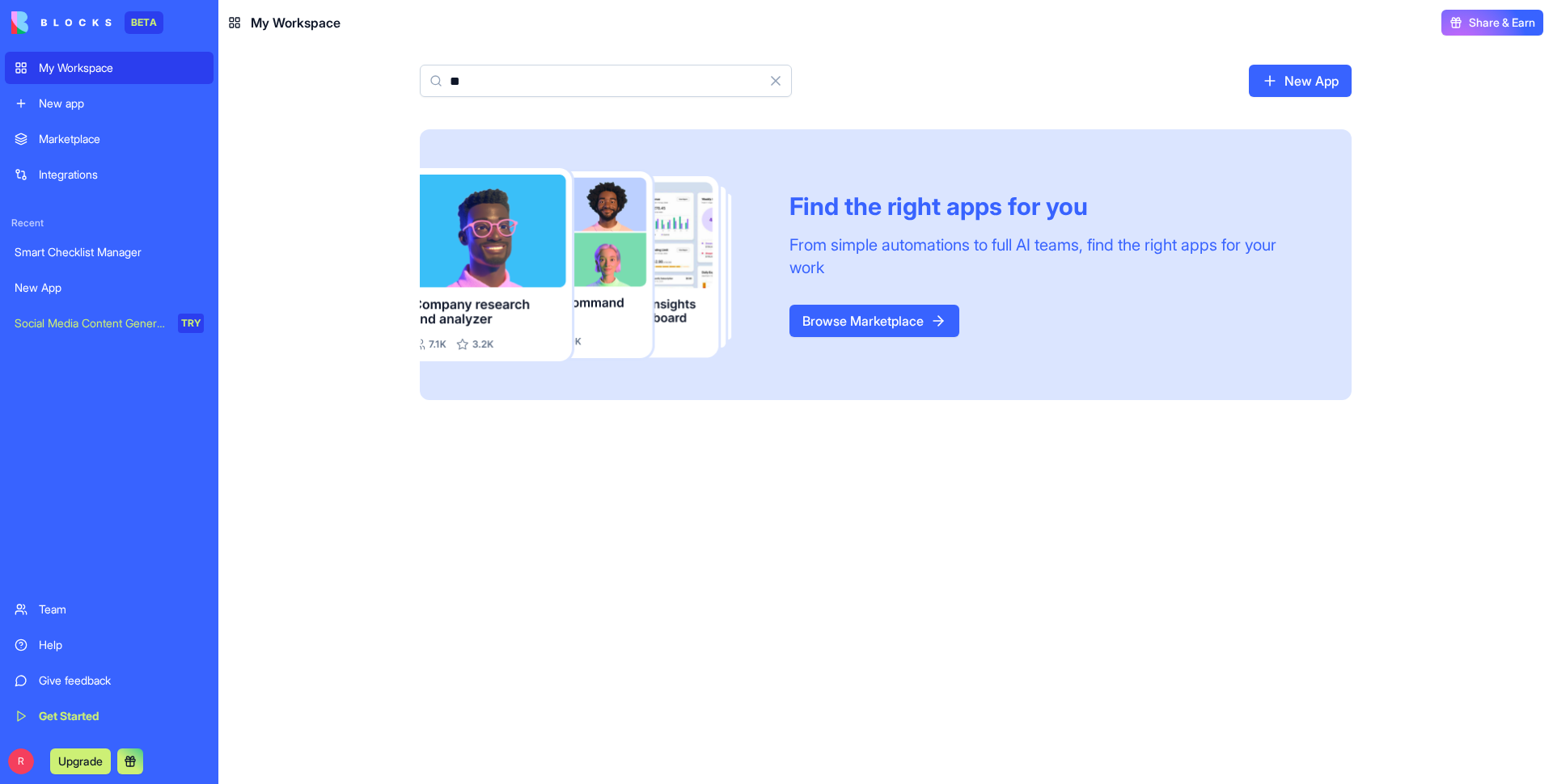
click at [796, 317] on link "Browse Marketplace" at bounding box center [874, 321] width 170 height 32
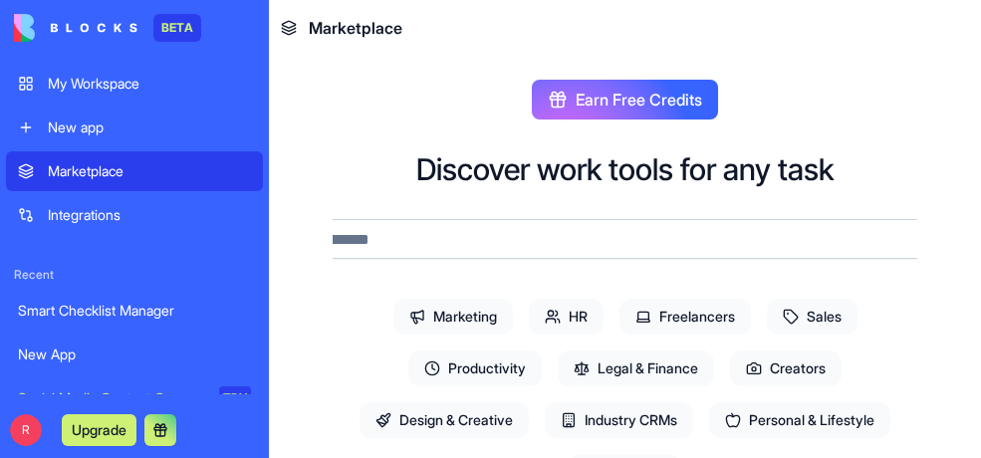
click at [453, 113] on div "Earn Free Credits" at bounding box center [625, 100] width 585 height 40
click at [160, 424] on button at bounding box center [160, 430] width 32 height 32
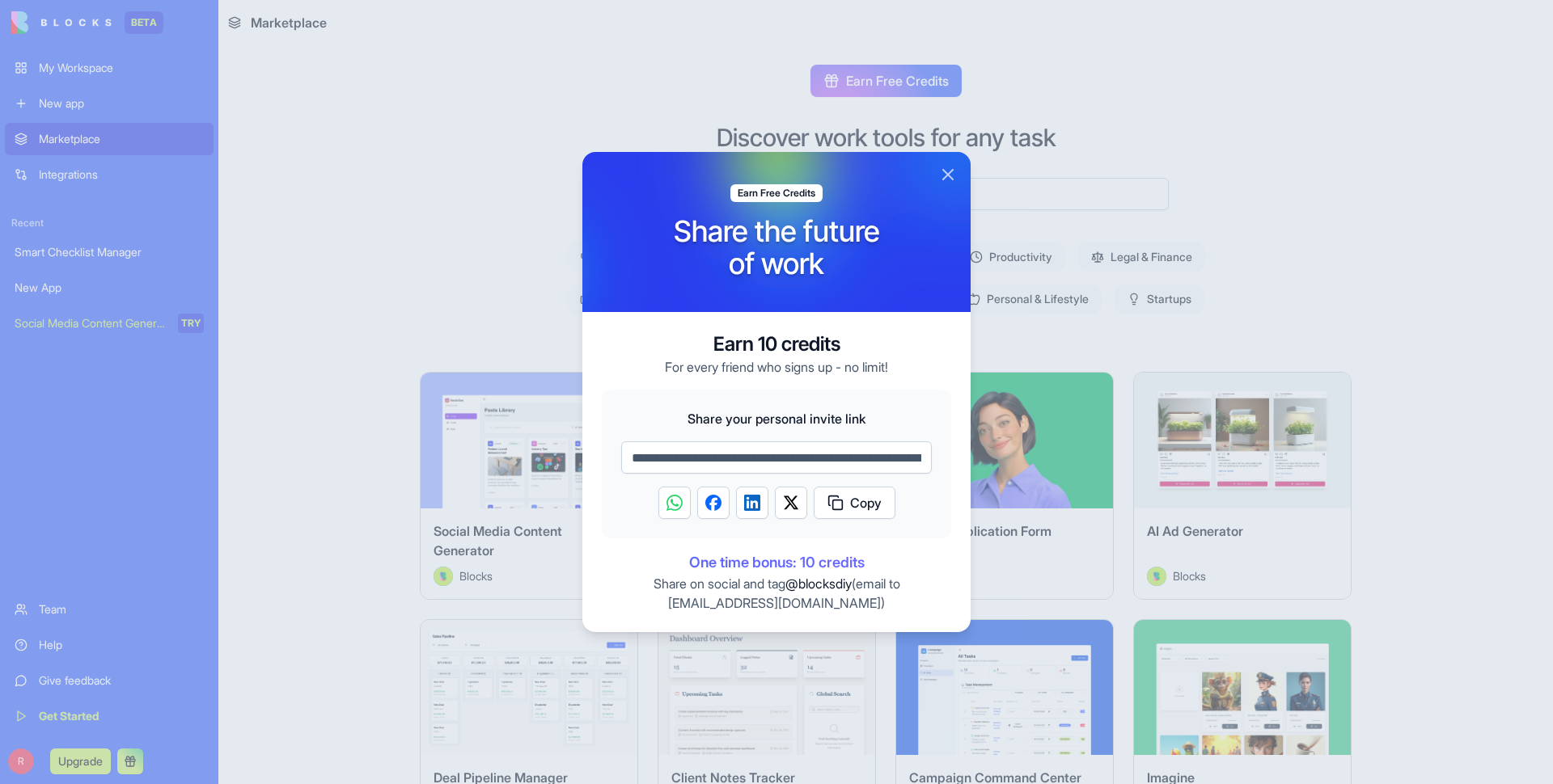
click at [796, 159] on div at bounding box center [956, 155] width 388 height 160
click at [796, 166] on button "Close" at bounding box center [947, 174] width 19 height 19
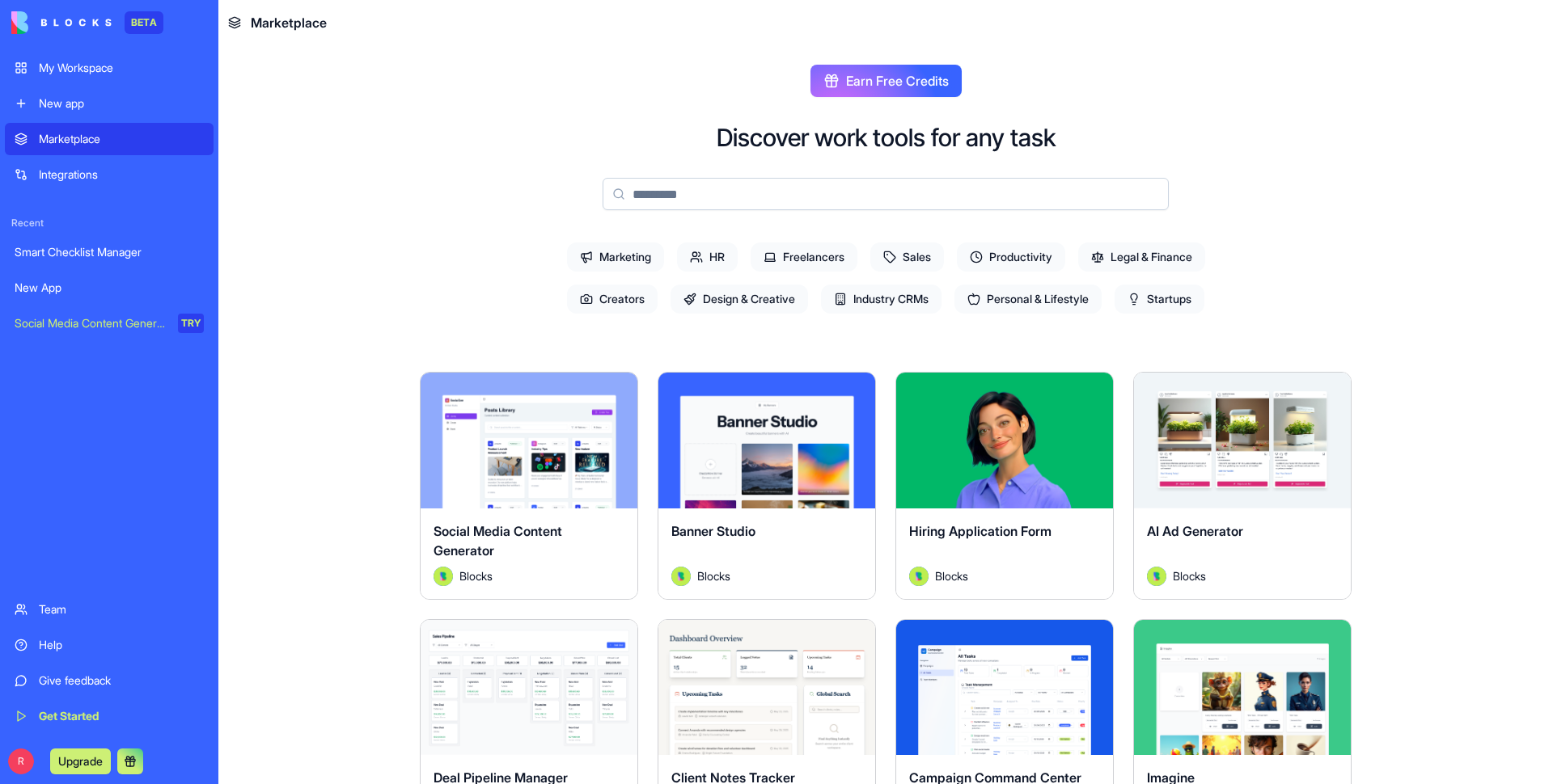
click at [134, 371] on button at bounding box center [130, 761] width 26 height 26
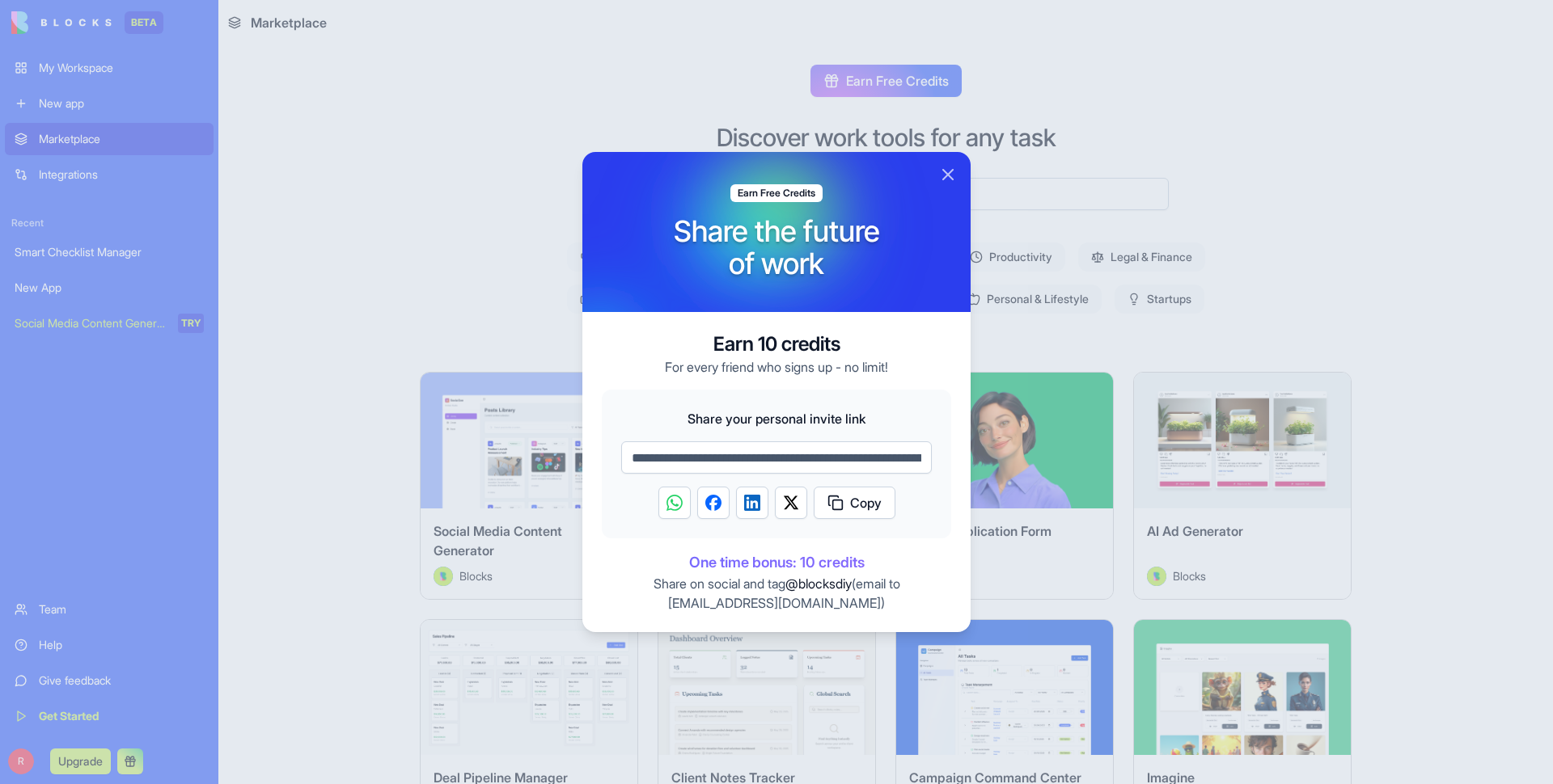
click at [796, 371] on button "Copy" at bounding box center [854, 503] width 82 height 32
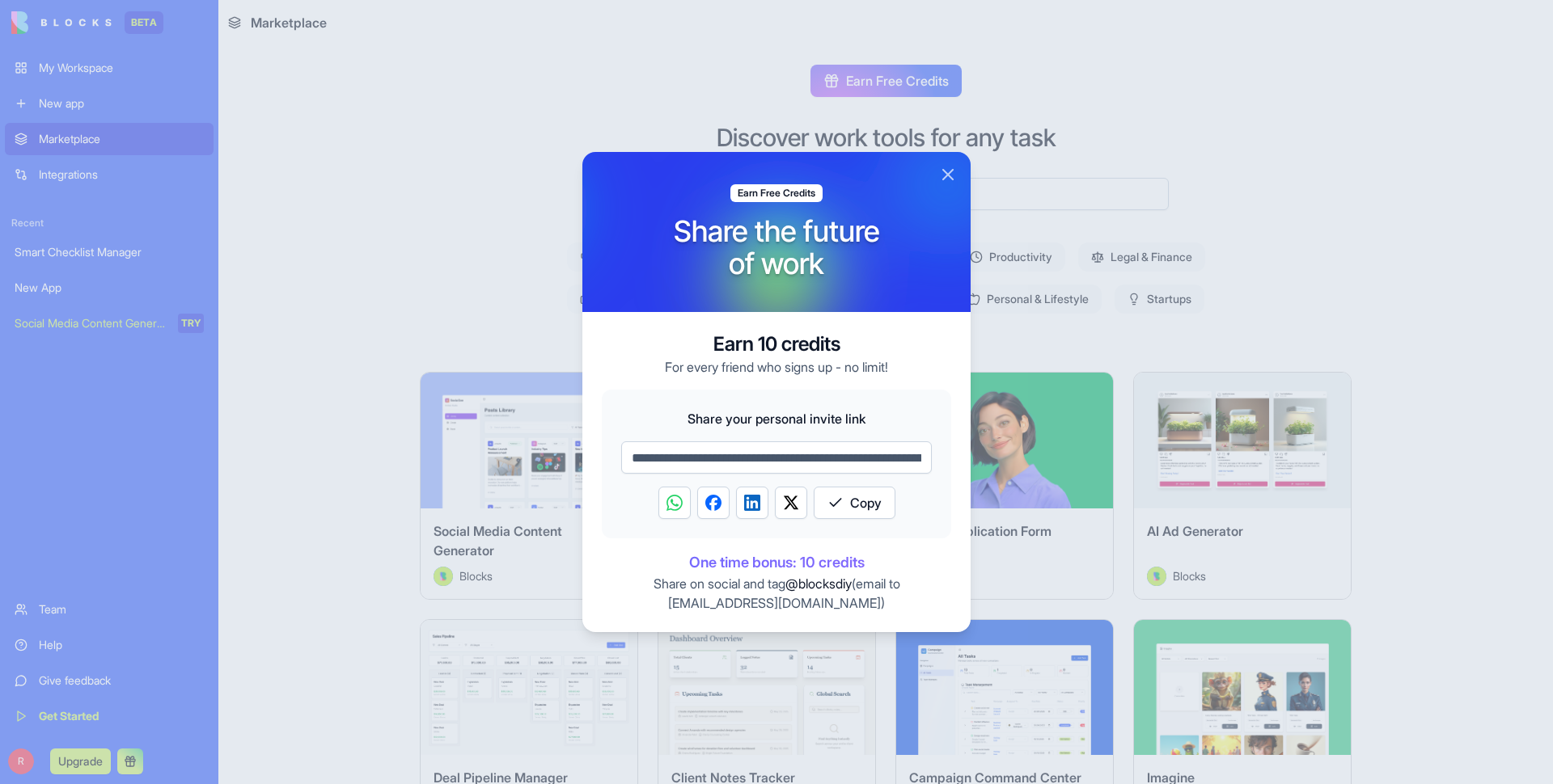
click at [796, 176] on button "Close" at bounding box center [947, 174] width 19 height 19
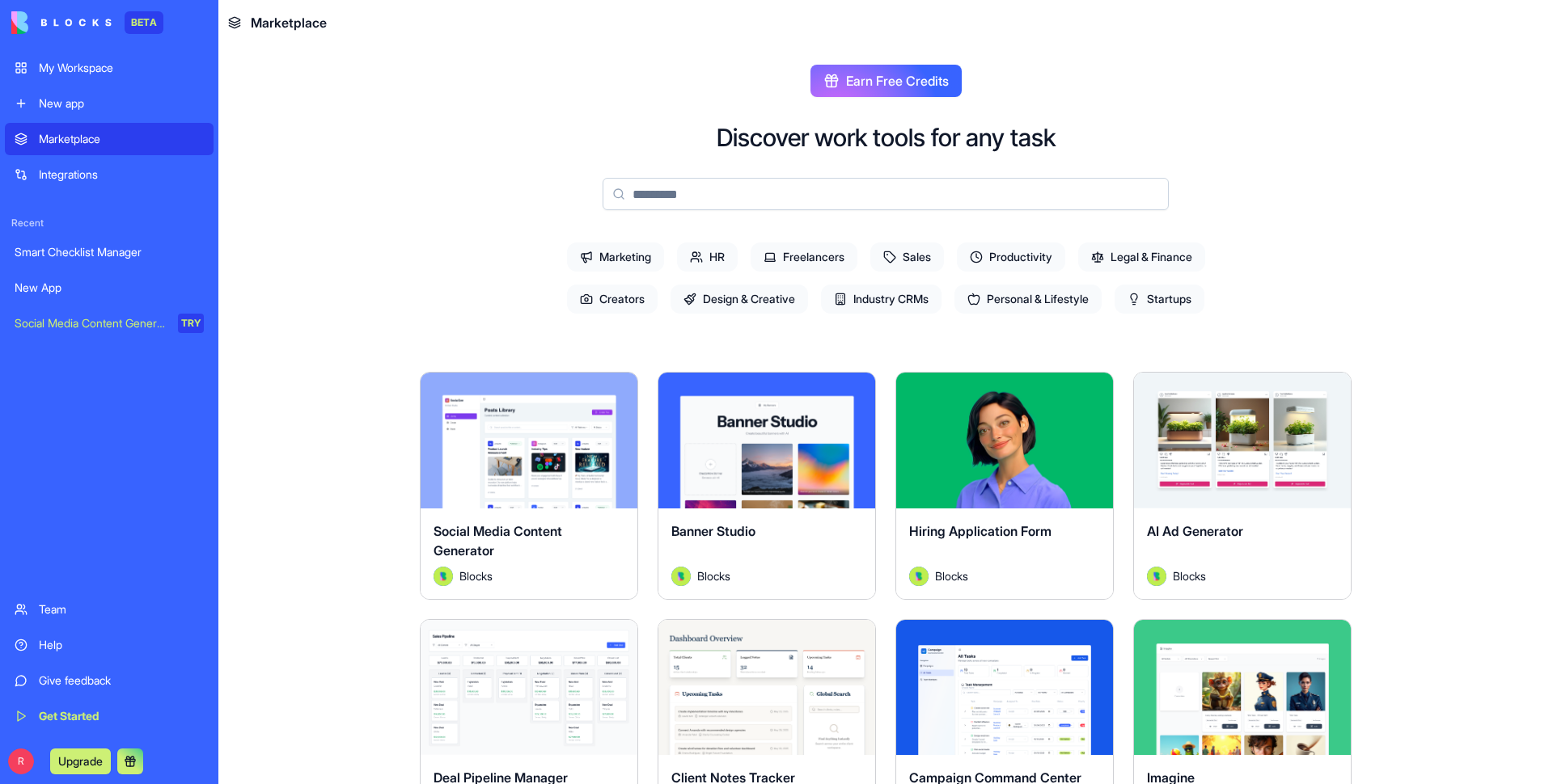
click at [63, 371] on div "Team" at bounding box center [121, 610] width 165 height 16
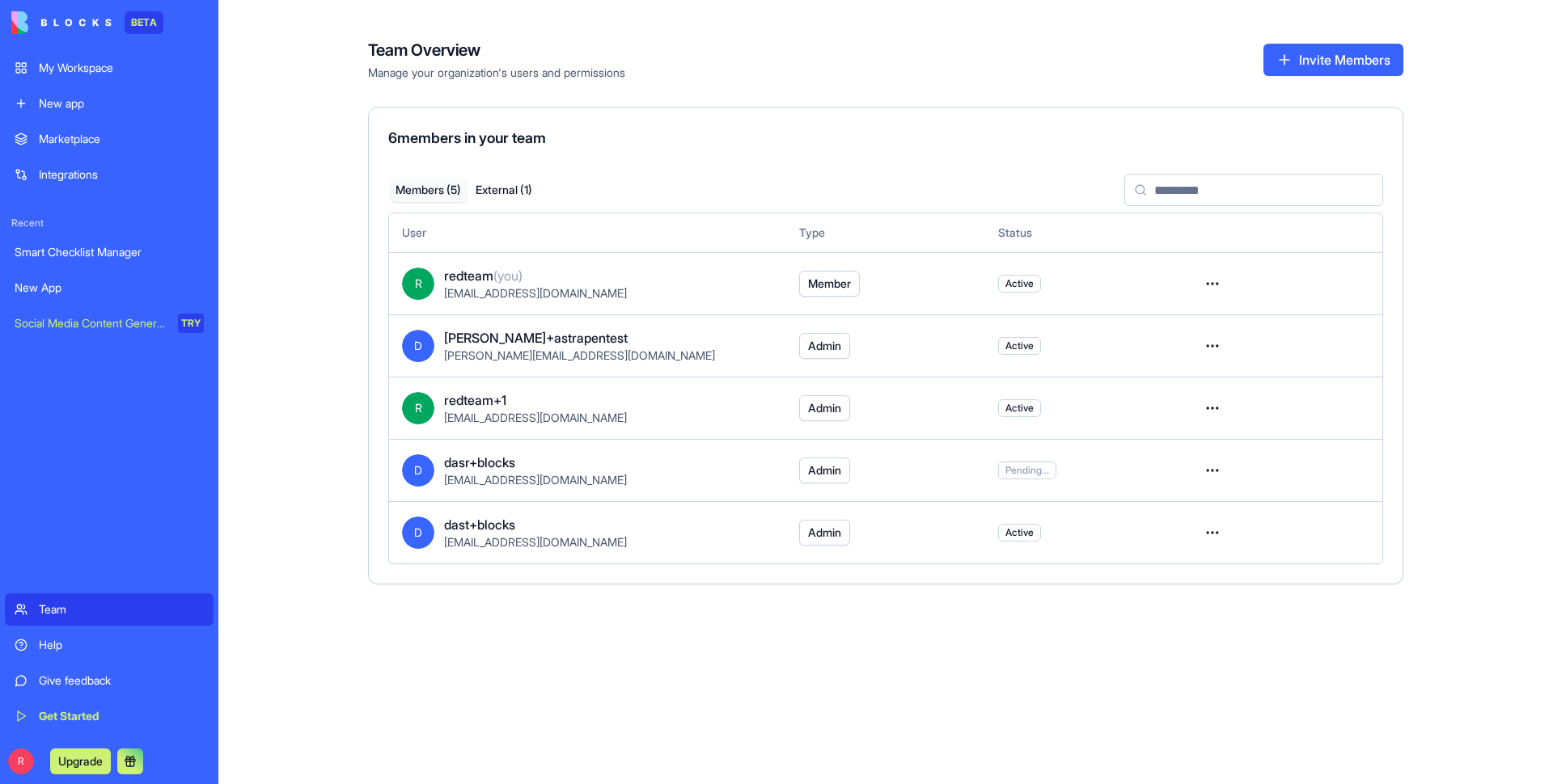
click at [511, 360] on span "[PERSON_NAME][EMAIL_ADDRESS][DOMAIN_NAME]" at bounding box center [580, 355] width 271 height 14
click at [796, 351] on td at bounding box center [1282, 345] width 199 height 62
click at [796, 340] on html "BETA My Workspace New app Marketplace Integrations Recent Smart Checklist Manag…" at bounding box center [776, 392] width 1553 height 784
click at [796, 198] on html "BETA My Workspace New app Marketplace Integrations Recent Smart Checklist Manag…" at bounding box center [776, 392] width 1553 height 784
click at [796, 180] on input at bounding box center [1253, 190] width 259 height 32
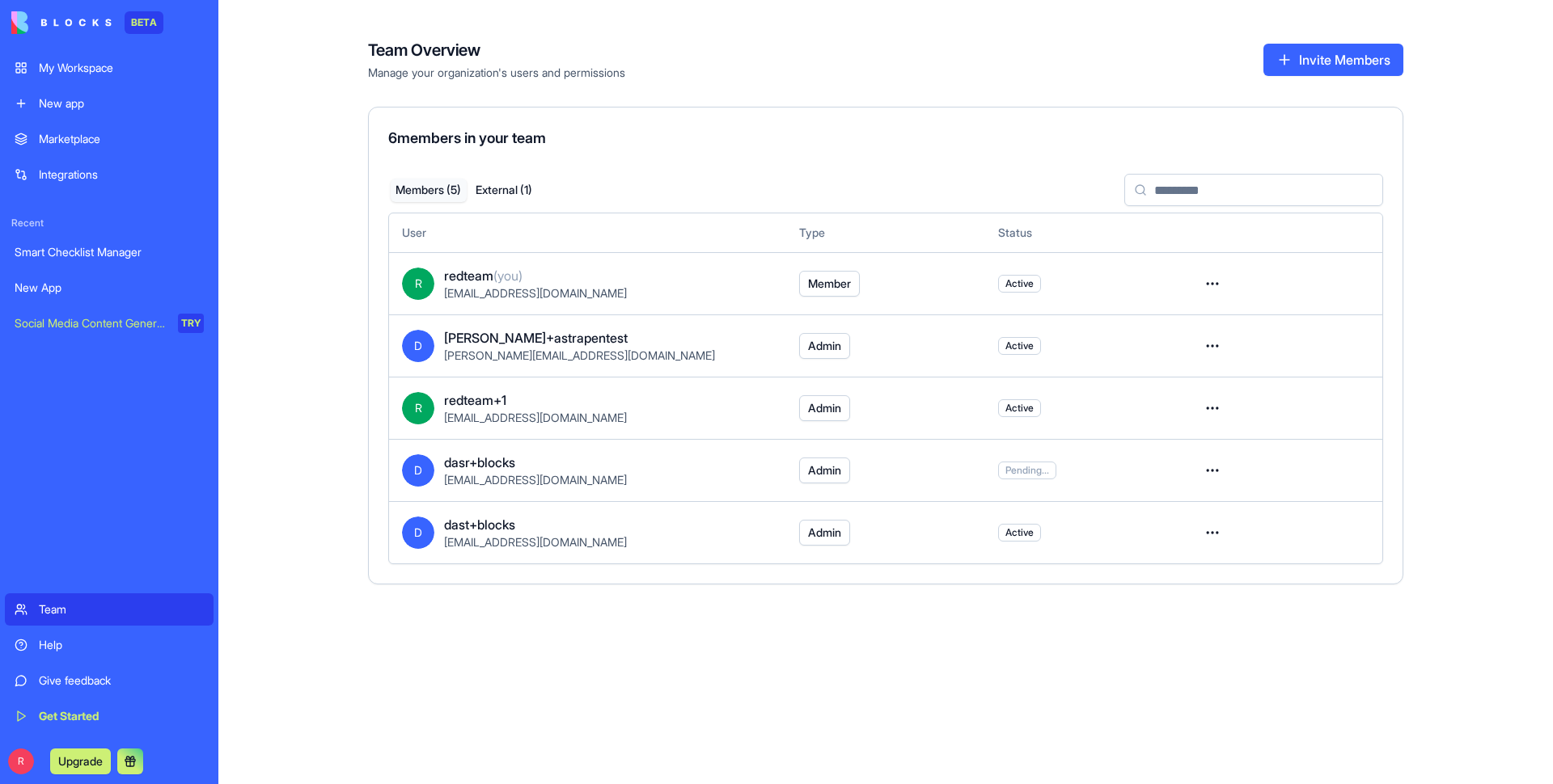
click at [796, 62] on button "Invite Members" at bounding box center [1333, 60] width 140 height 32
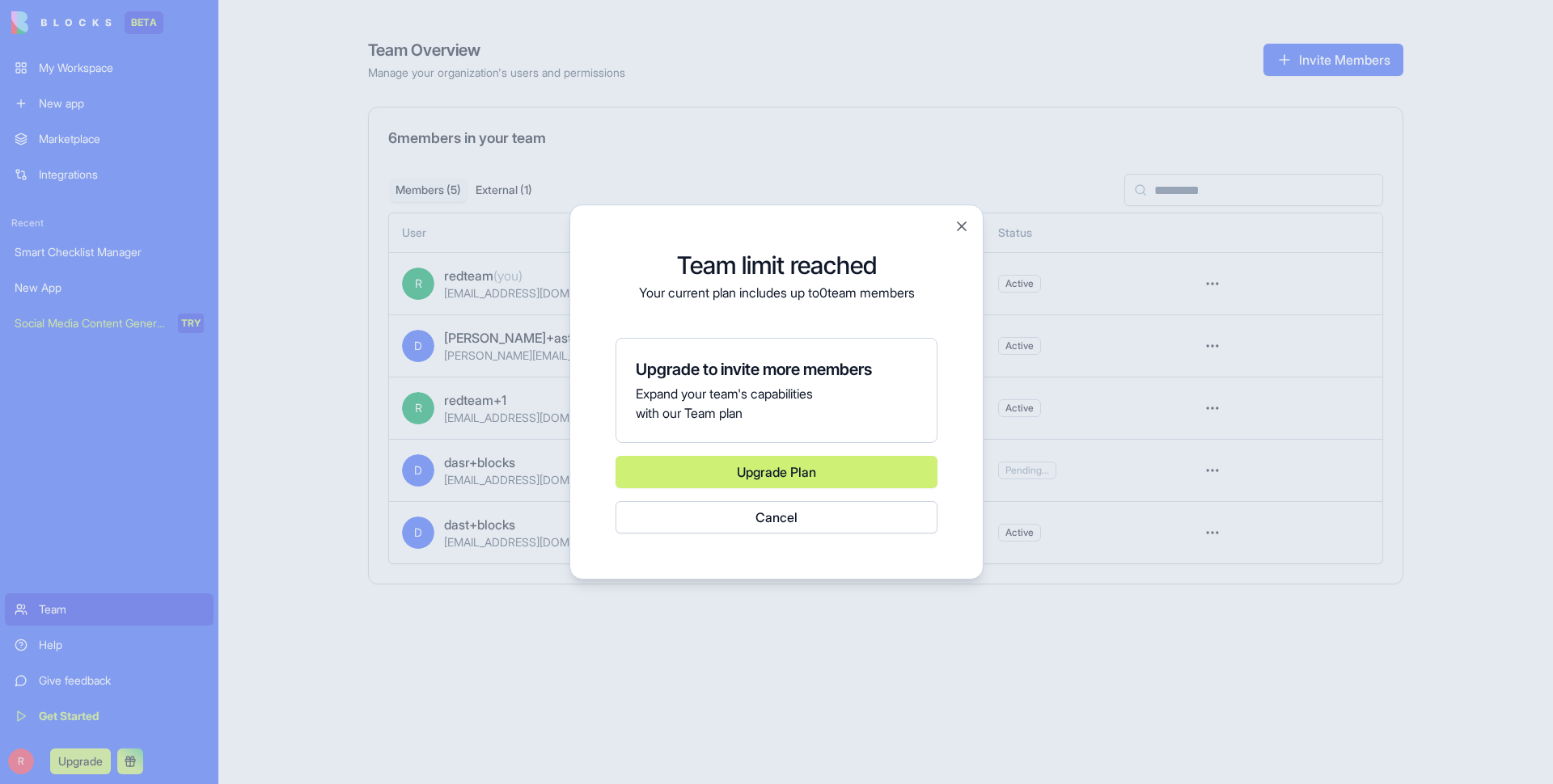
click at [761, 371] on link "Upgrade Plan" at bounding box center [776, 472] width 321 height 32
click at [796, 235] on div "Team limit reached Your current plan includes up to 0 team members Upgrade to i…" at bounding box center [776, 392] width 373 height 334
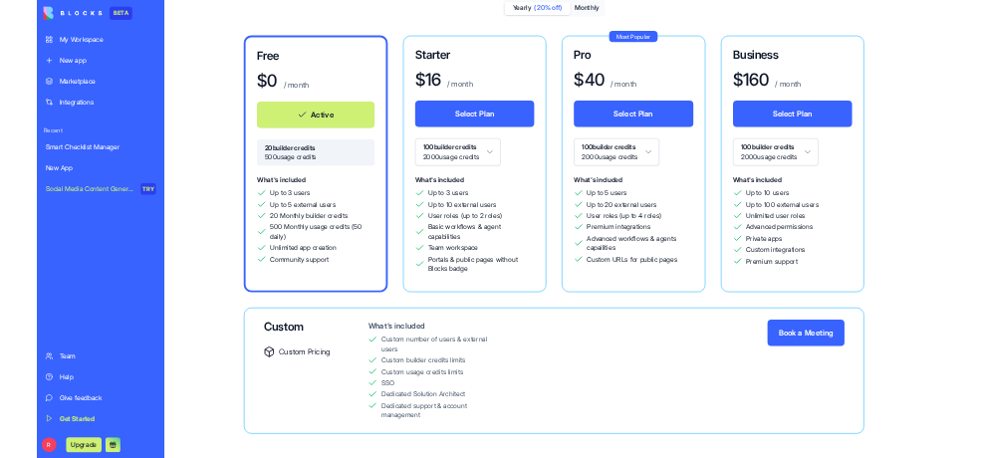
scroll to position [143, 0]
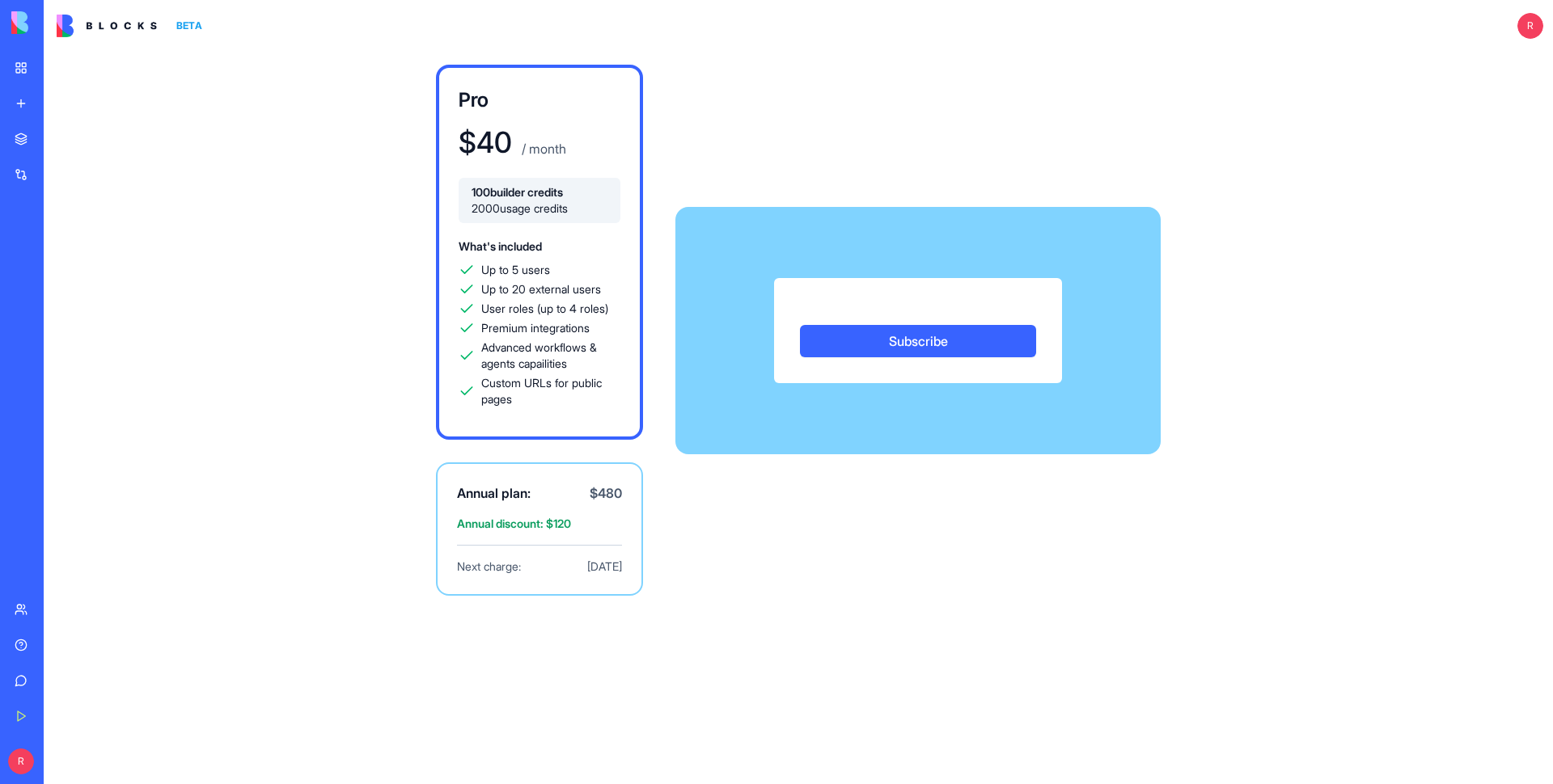
click at [70, 240] on link "Smart Checklist Manager" at bounding box center [37, 252] width 65 height 32
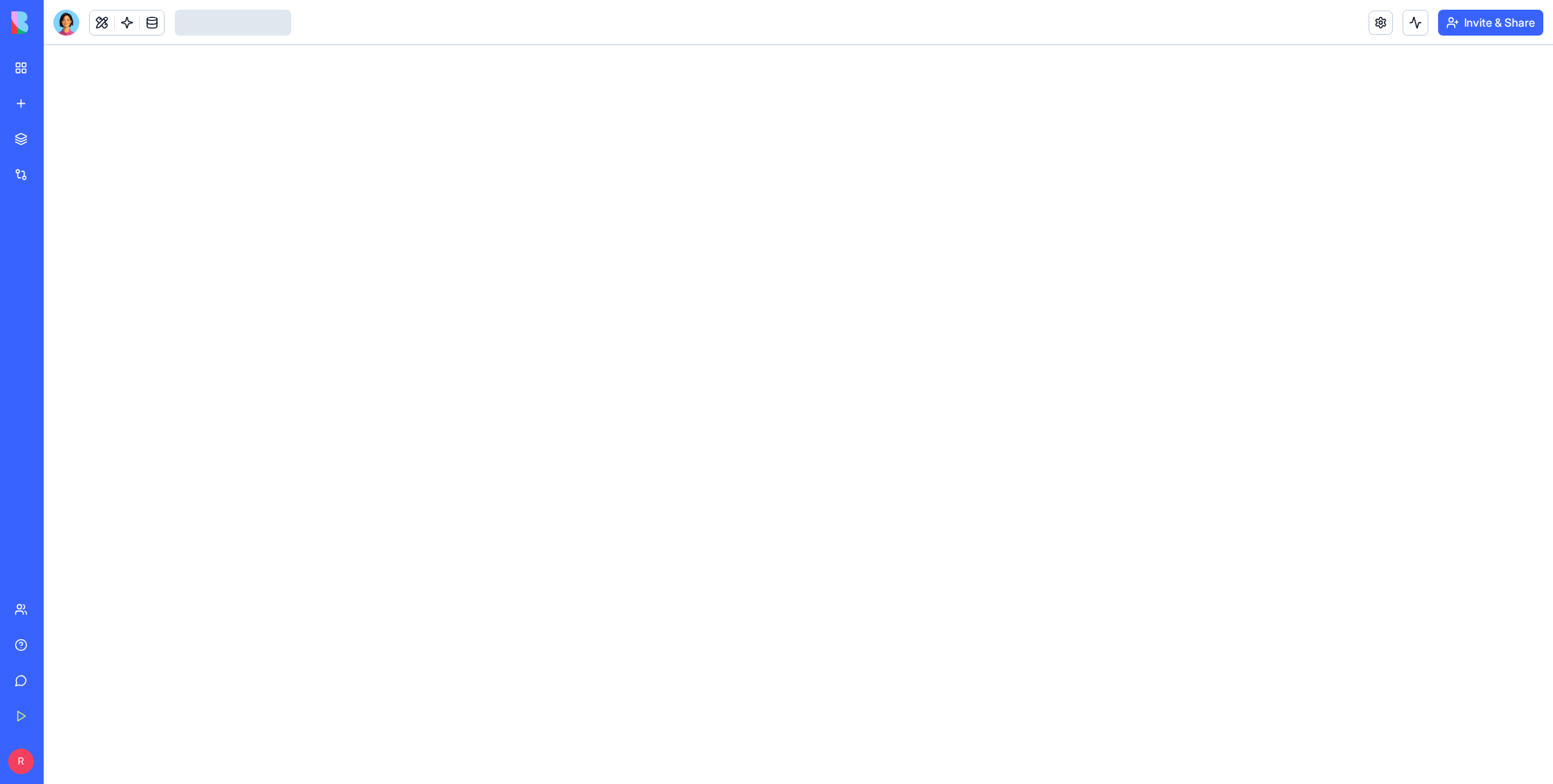
click at [70, 127] on link "Marketplace" at bounding box center [37, 139] width 65 height 32
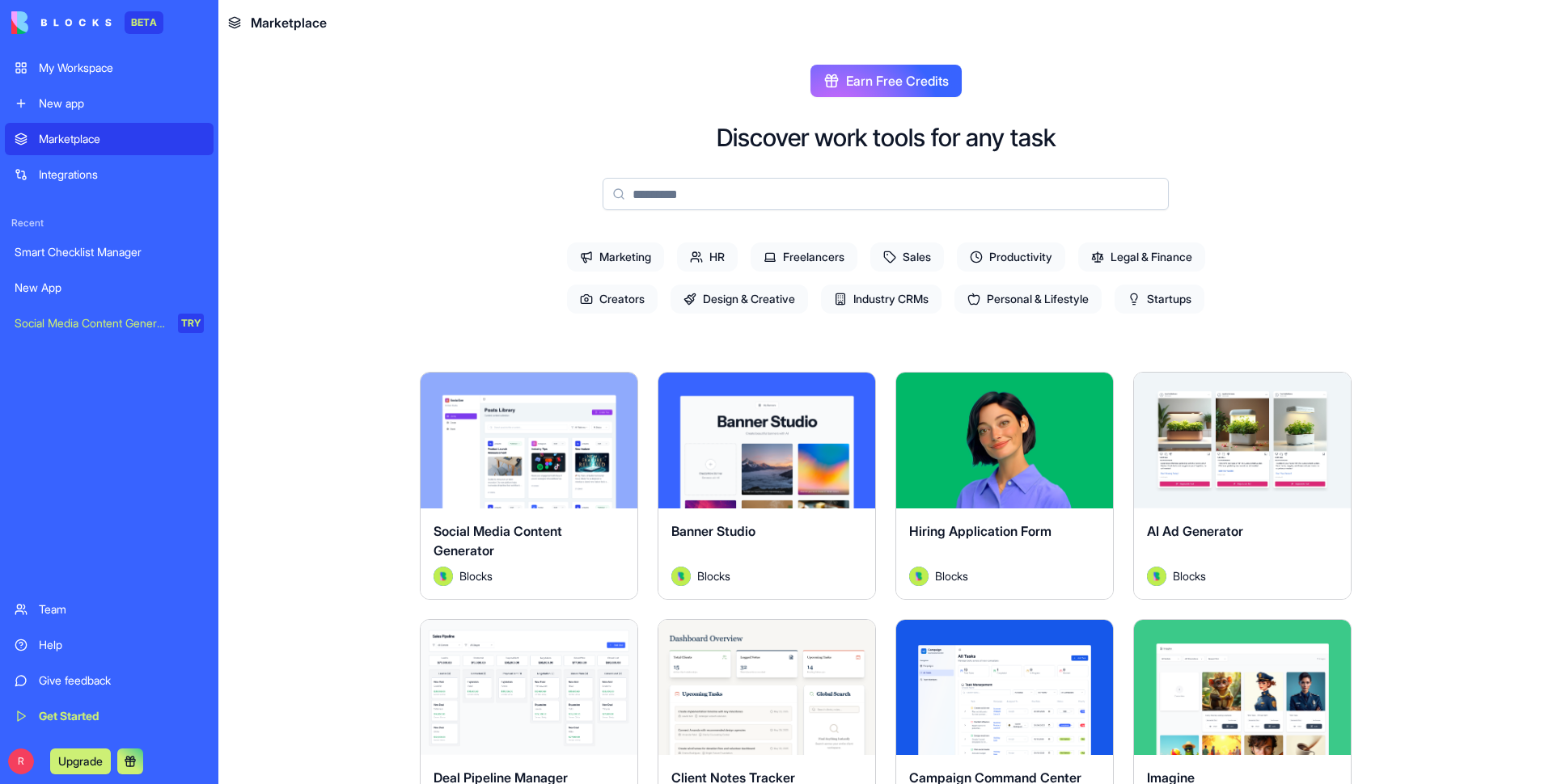
click at [110, 67] on div "My Workspace" at bounding box center [121, 68] width 165 height 16
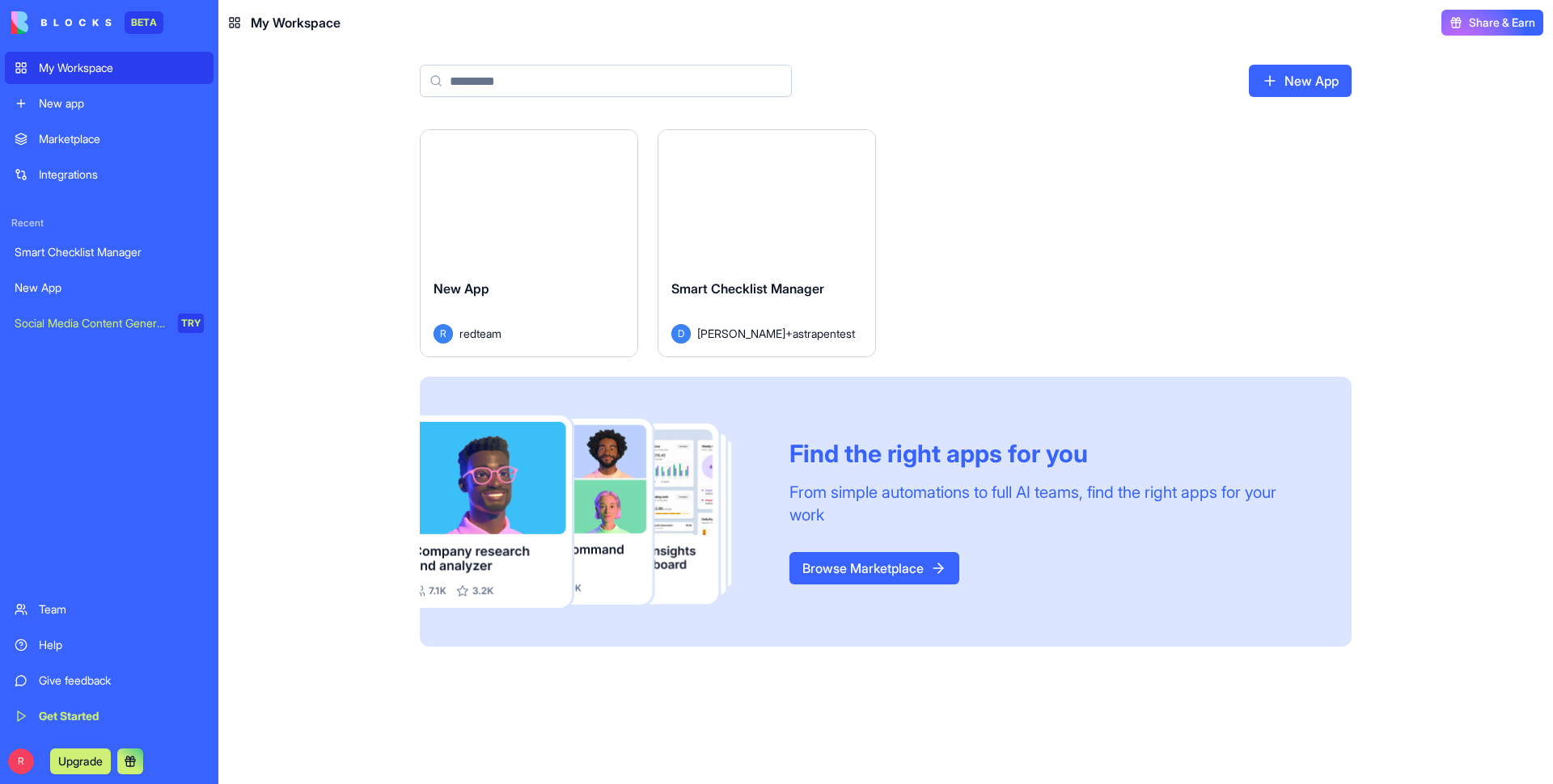
click at [44, 66] on div "My Workspace" at bounding box center [121, 68] width 165 height 16
